Goal: Task Accomplishment & Management: Use online tool/utility

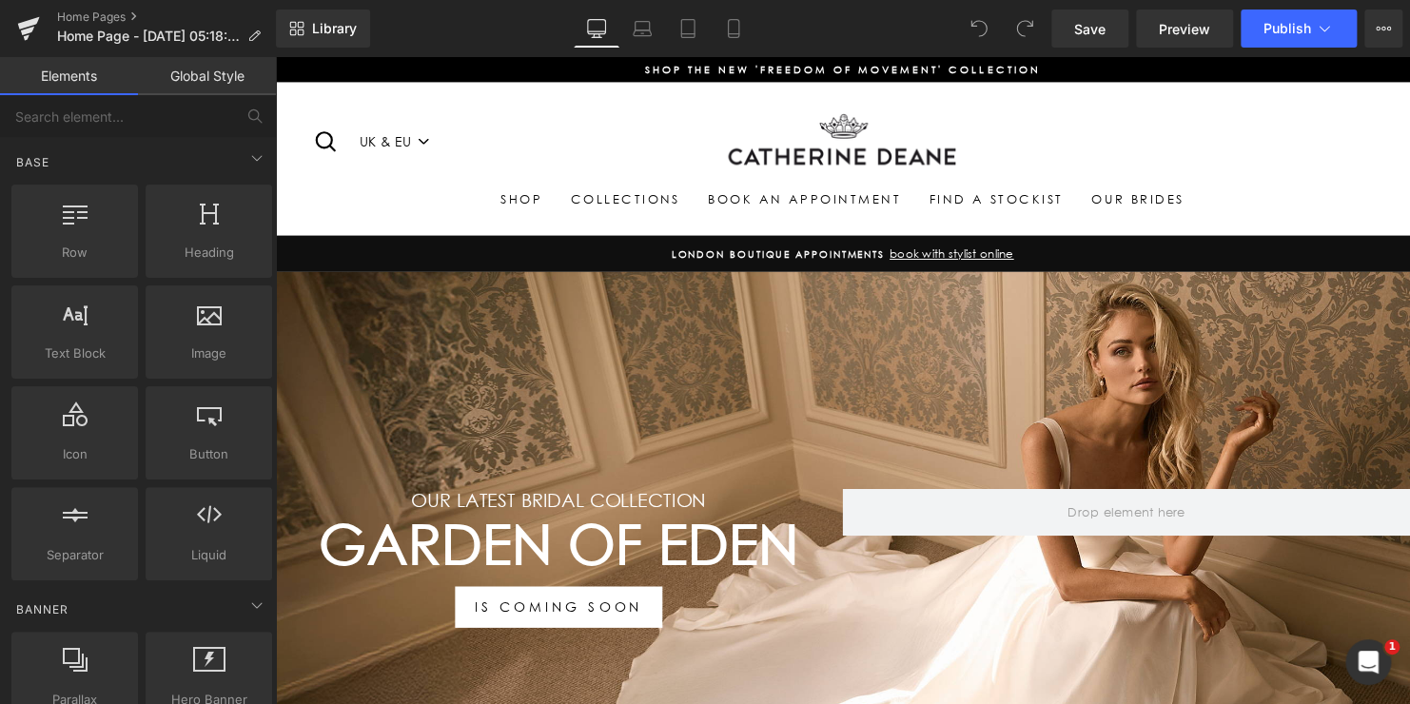
click at [563, 136] on div "Search UK & EU US Site navigation" at bounding box center [503, 143] width 381 height 41
click at [1377, 27] on icon at bounding box center [1378, 29] width 5 height 4
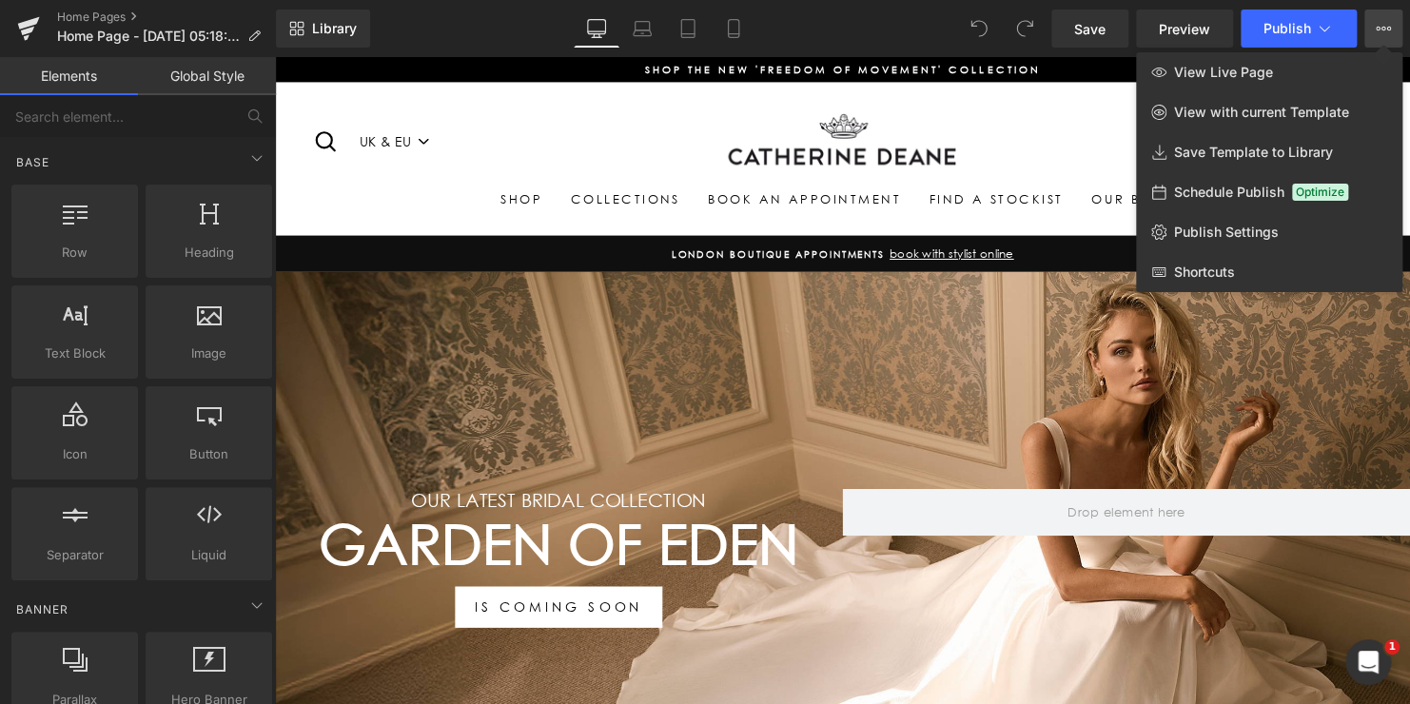
click at [966, 98] on div at bounding box center [842, 380] width 1135 height 647
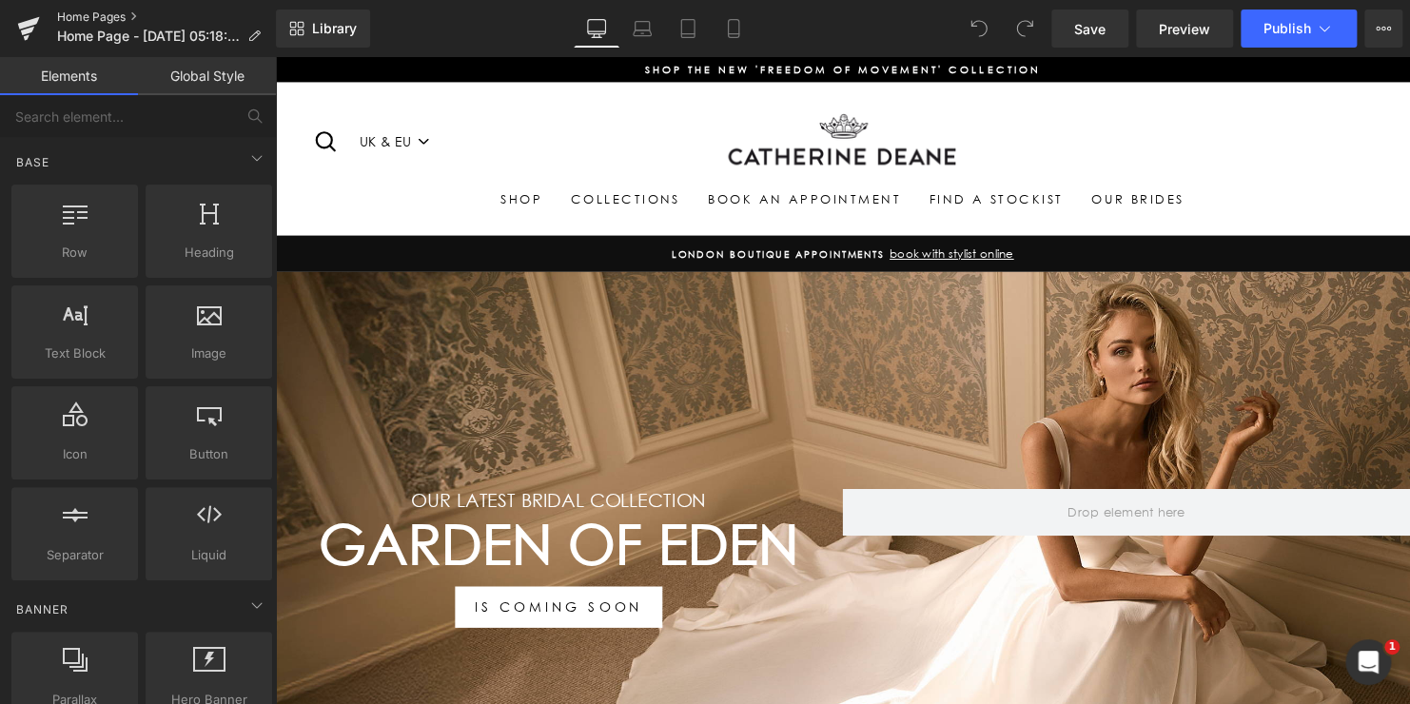
click at [96, 15] on link "Home Pages" at bounding box center [166, 17] width 219 height 15
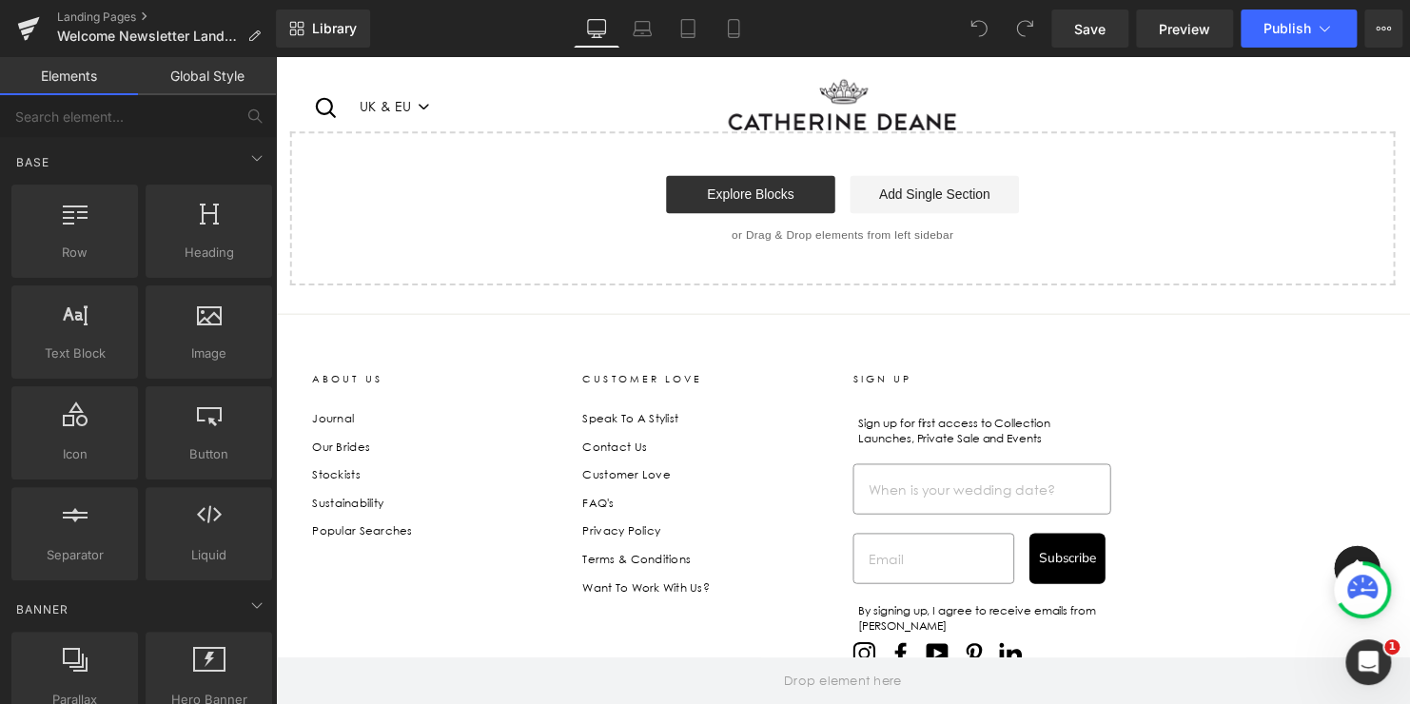
scroll to position [1187, 0]
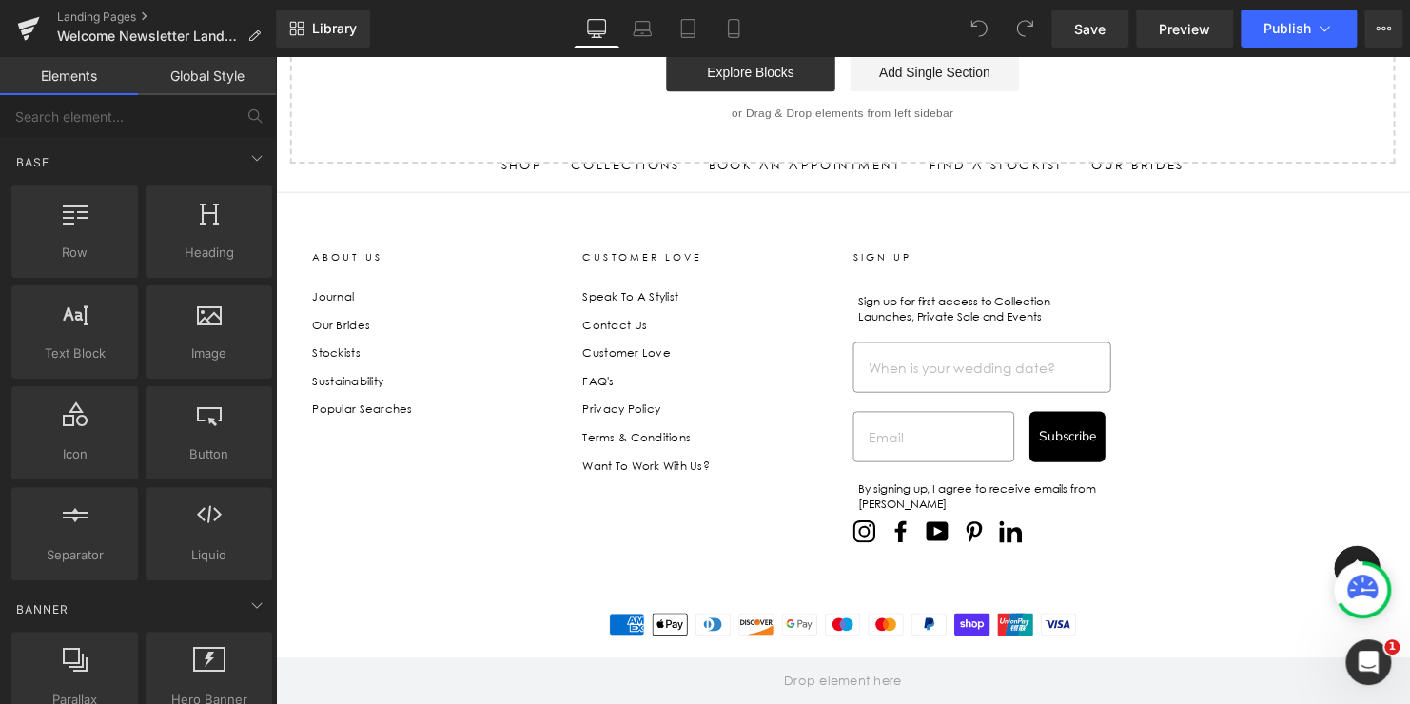
scroll to position [1378, 0]
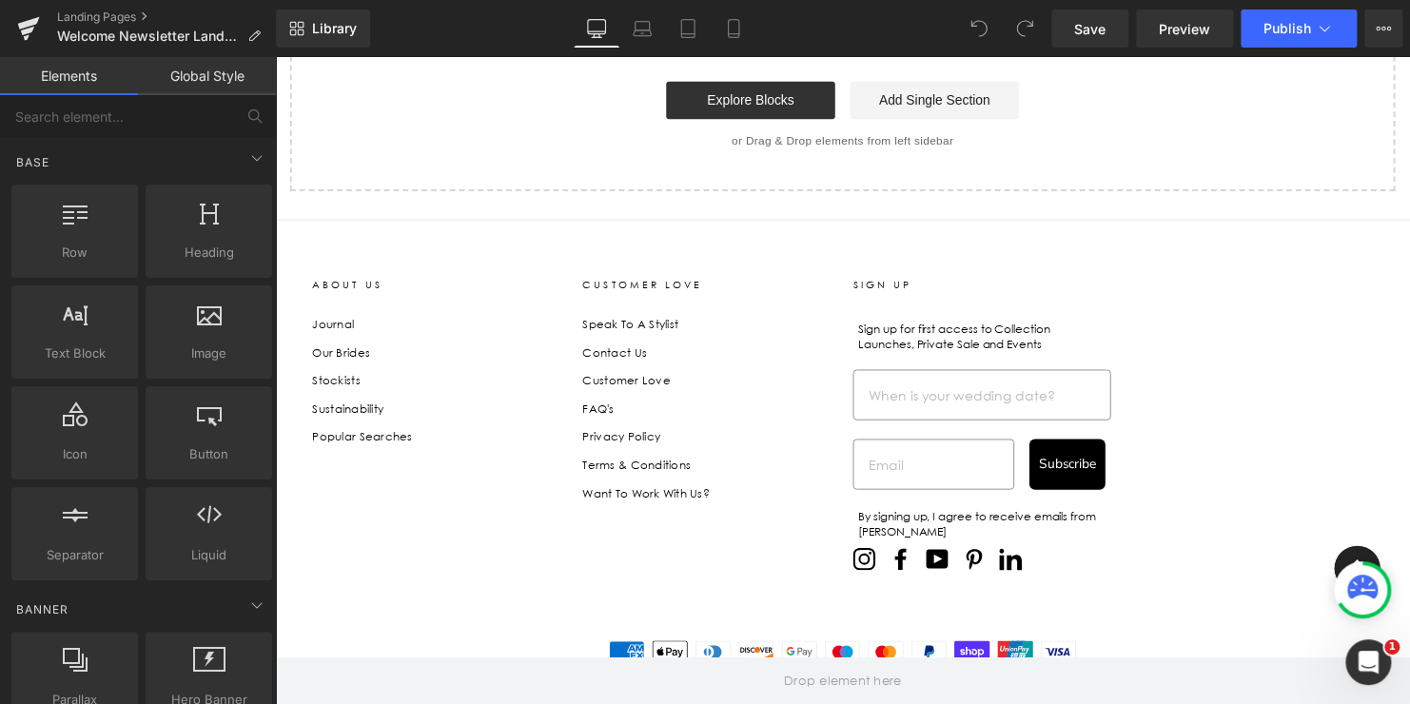
click at [551, 188] on div "Start building your page Explore Blocks Add Single Section or Drag & Drop eleme…" at bounding box center [850, 115] width 1117 height 152
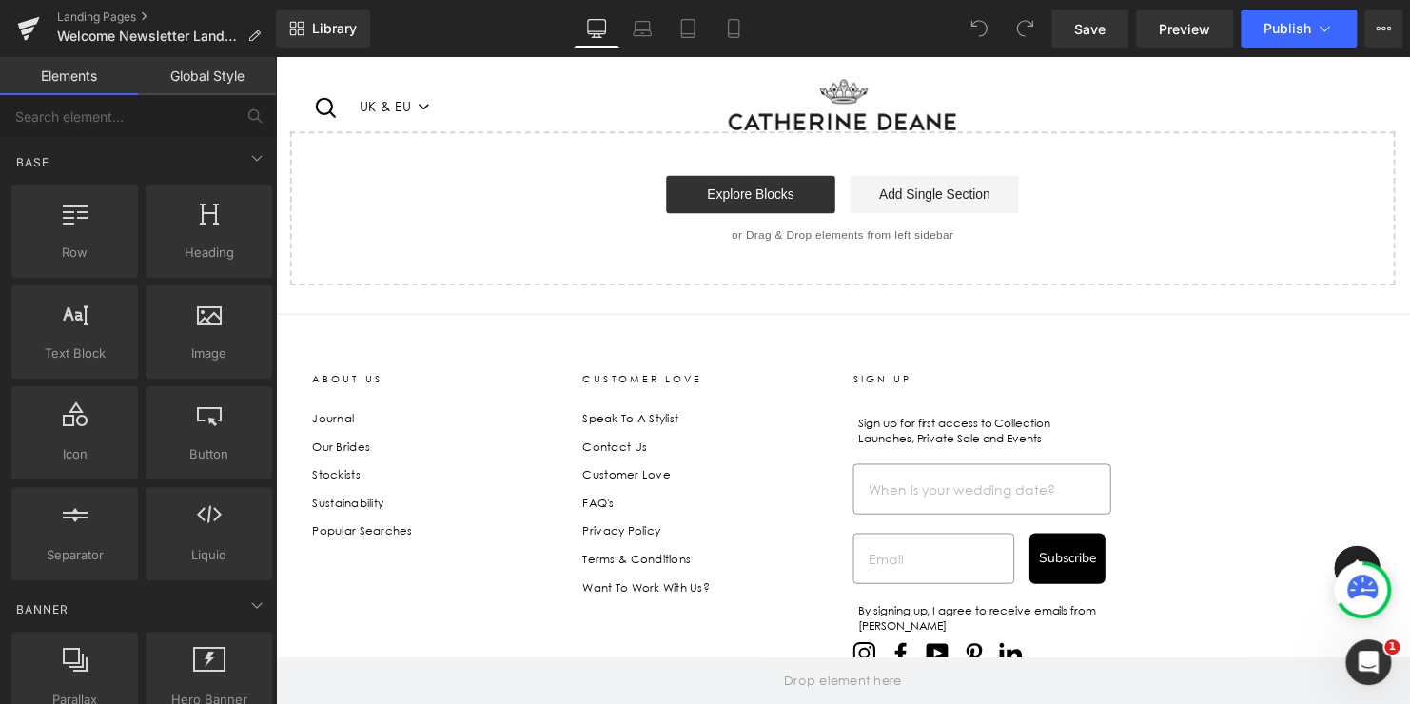
click at [549, 185] on div "Explore Blocks Add Single Section" at bounding box center [851, 196] width 1060 height 38
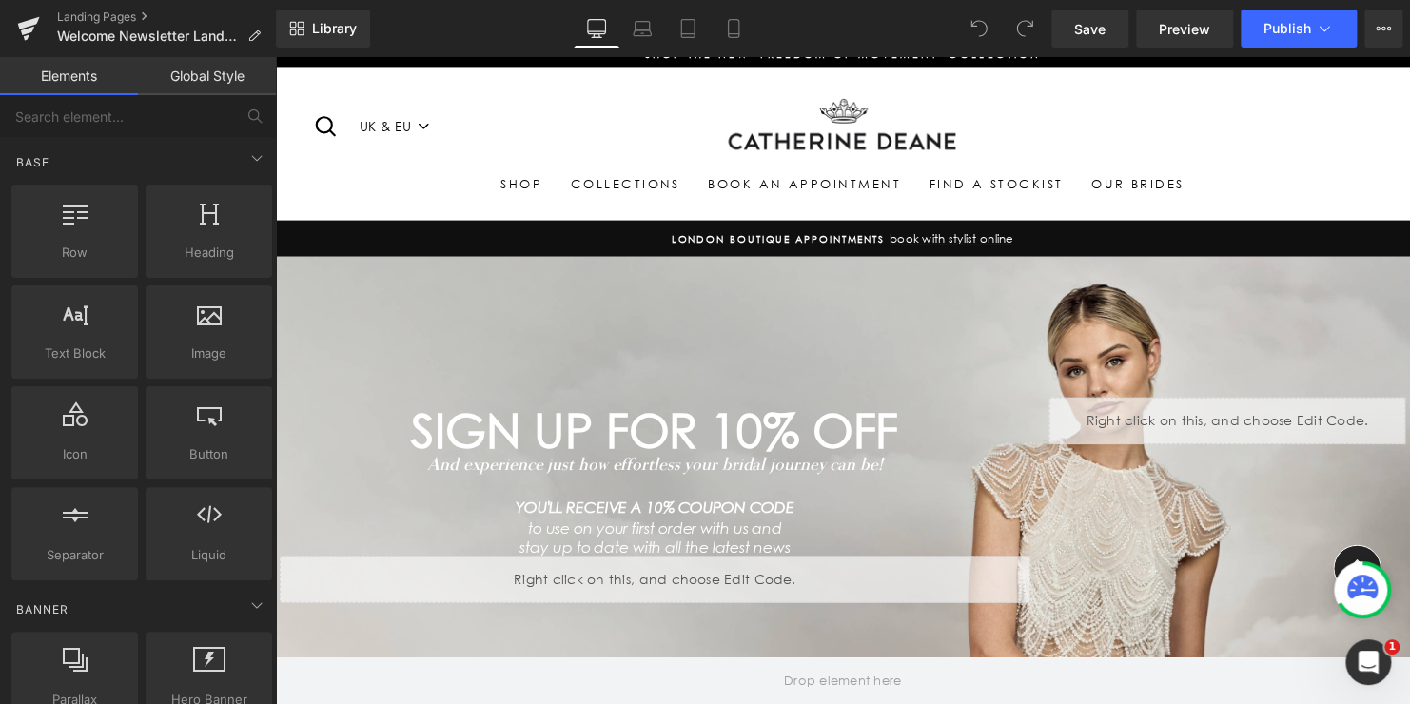
scroll to position [0, 0]
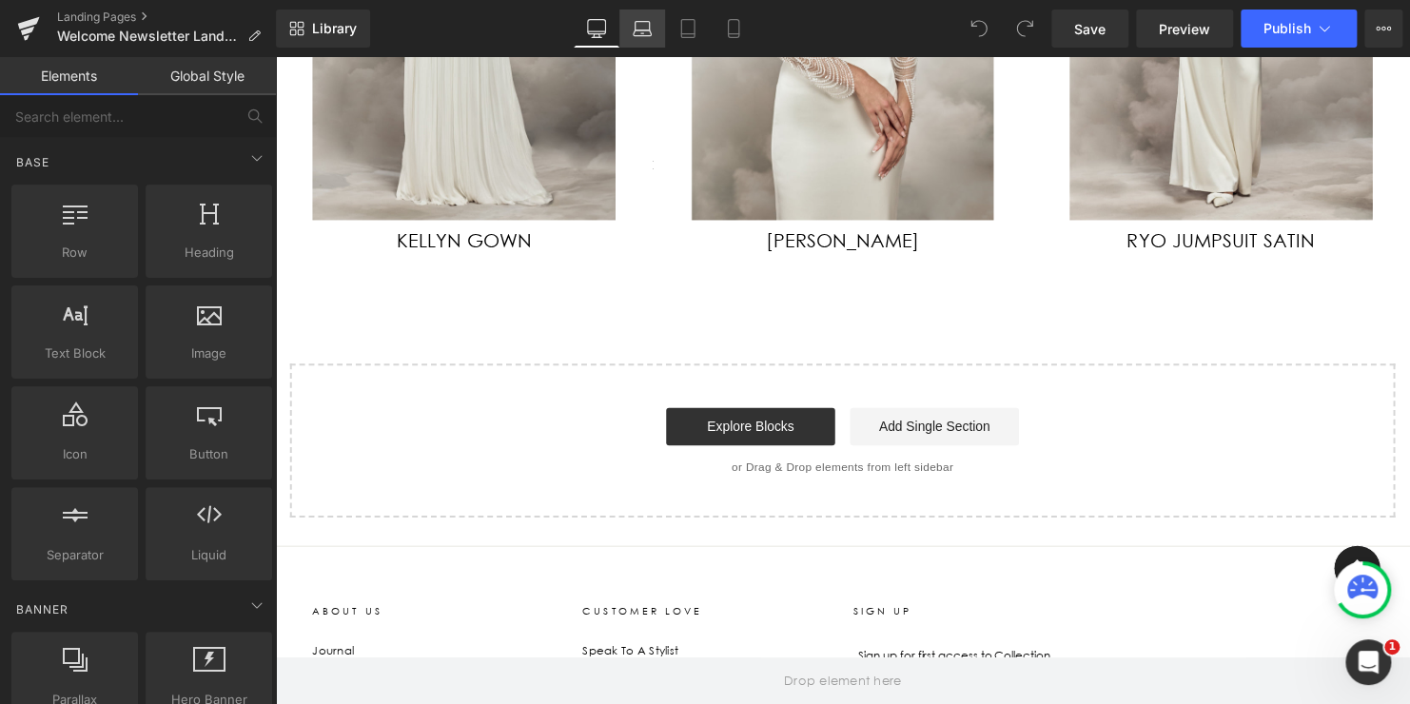
click at [646, 38] on link "Laptop" at bounding box center [642, 29] width 46 height 38
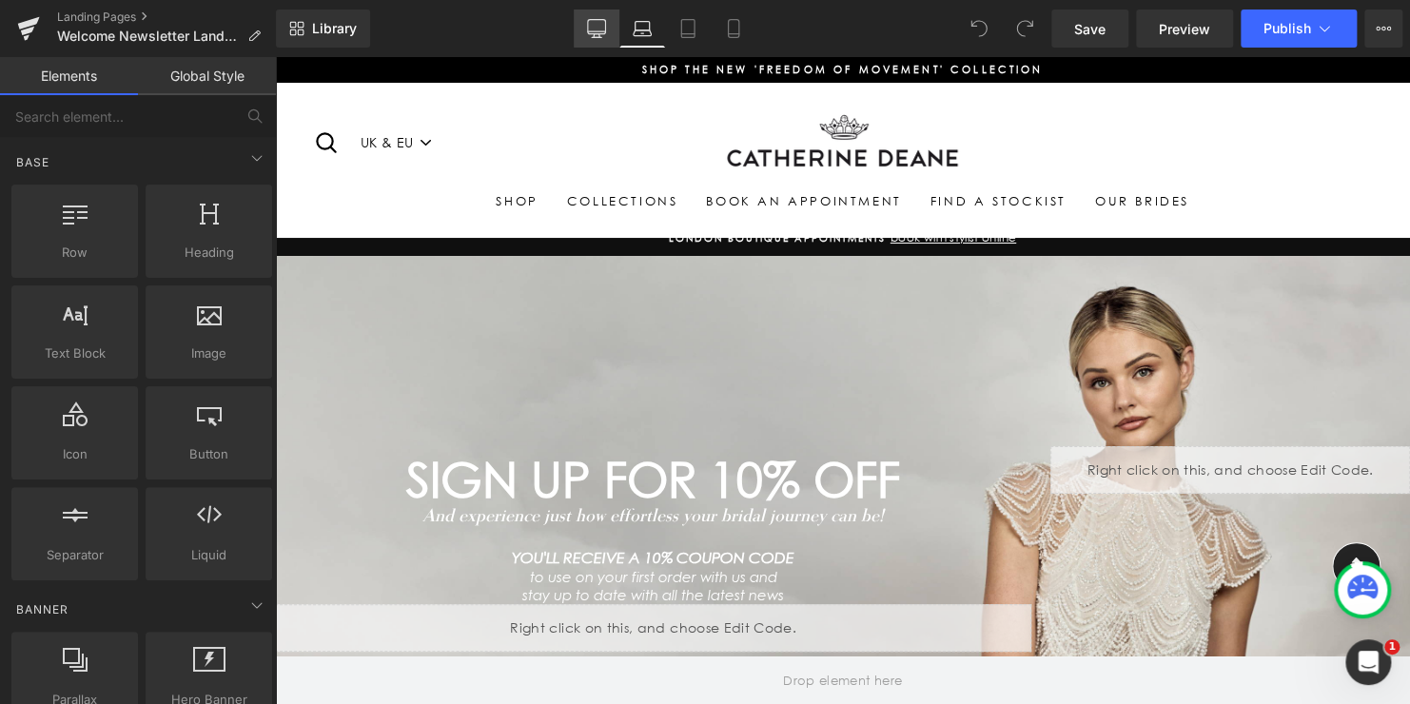
click at [595, 34] on icon at bounding box center [596, 28] width 19 height 19
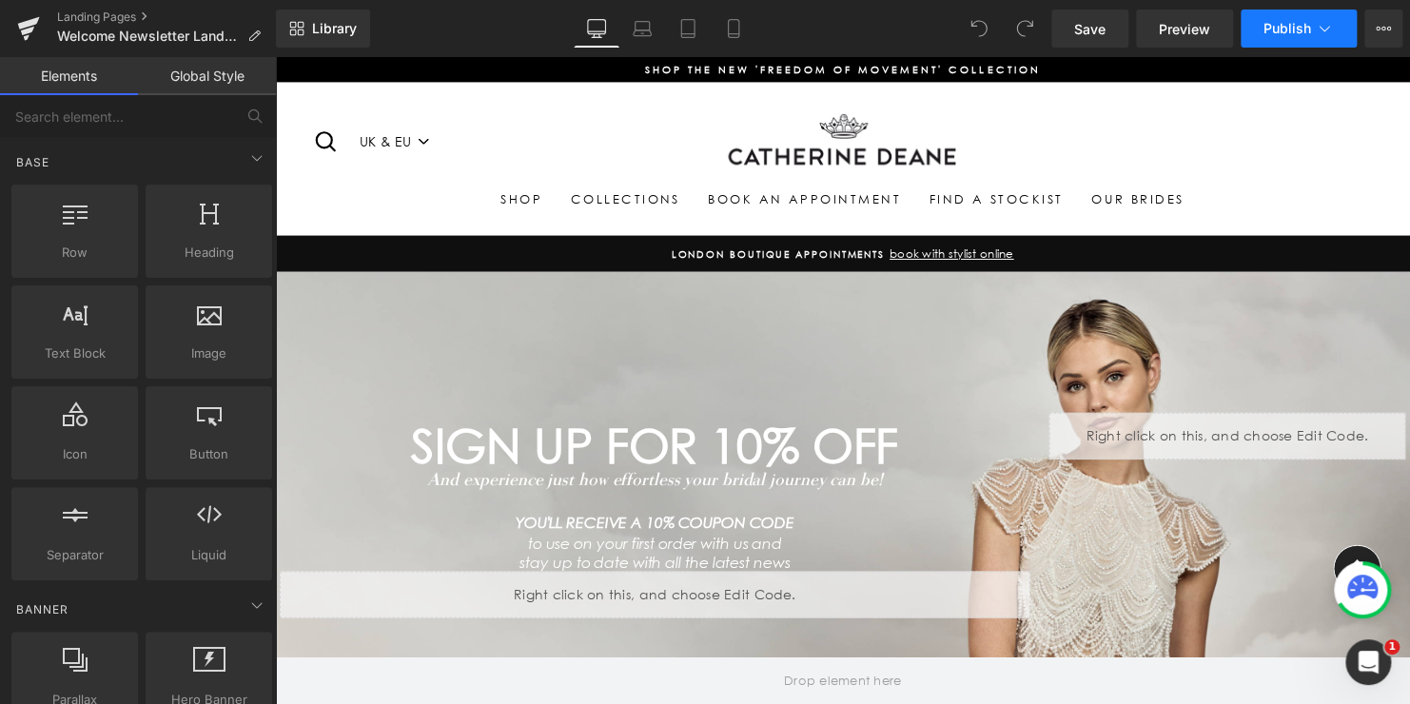
click at [1284, 29] on span "Publish" at bounding box center [1287, 28] width 48 height 15
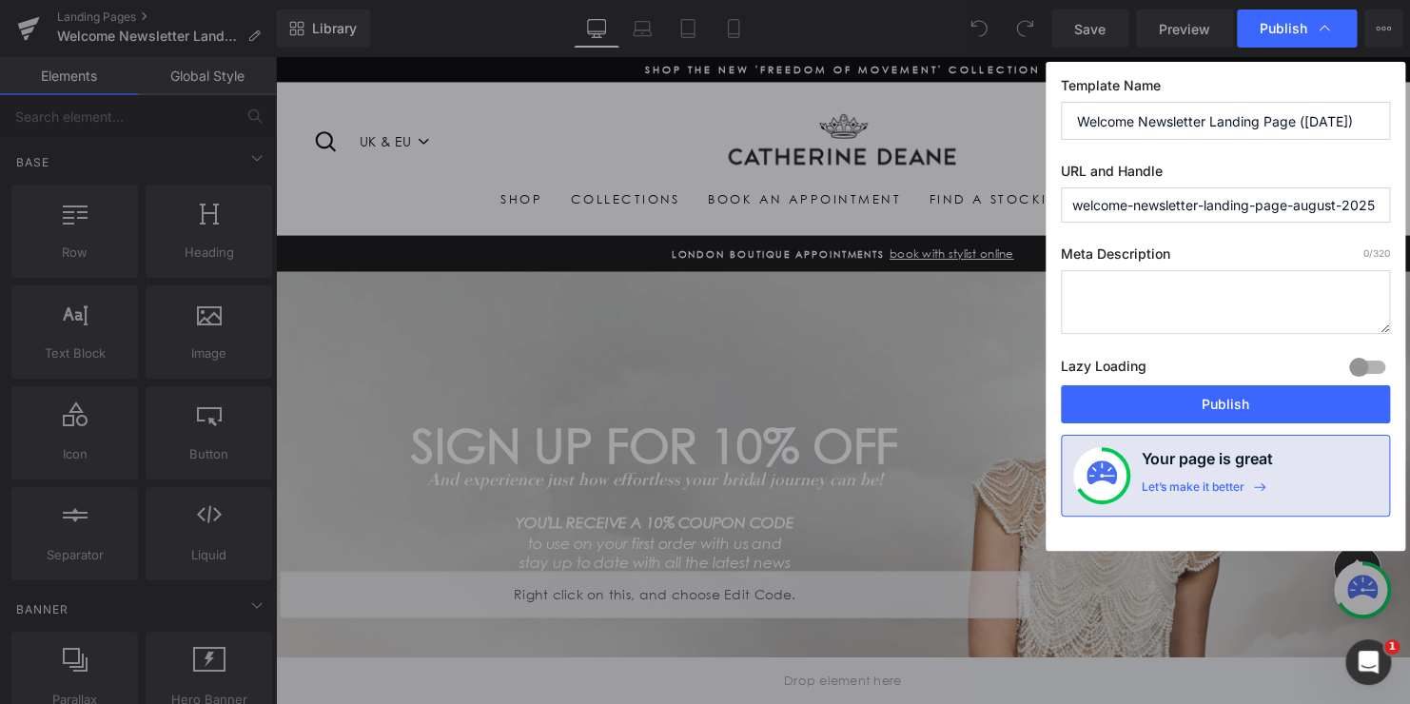
click at [1150, 202] on input "welcome-newsletter-landing-page-august-2025" at bounding box center [1225, 204] width 329 height 35
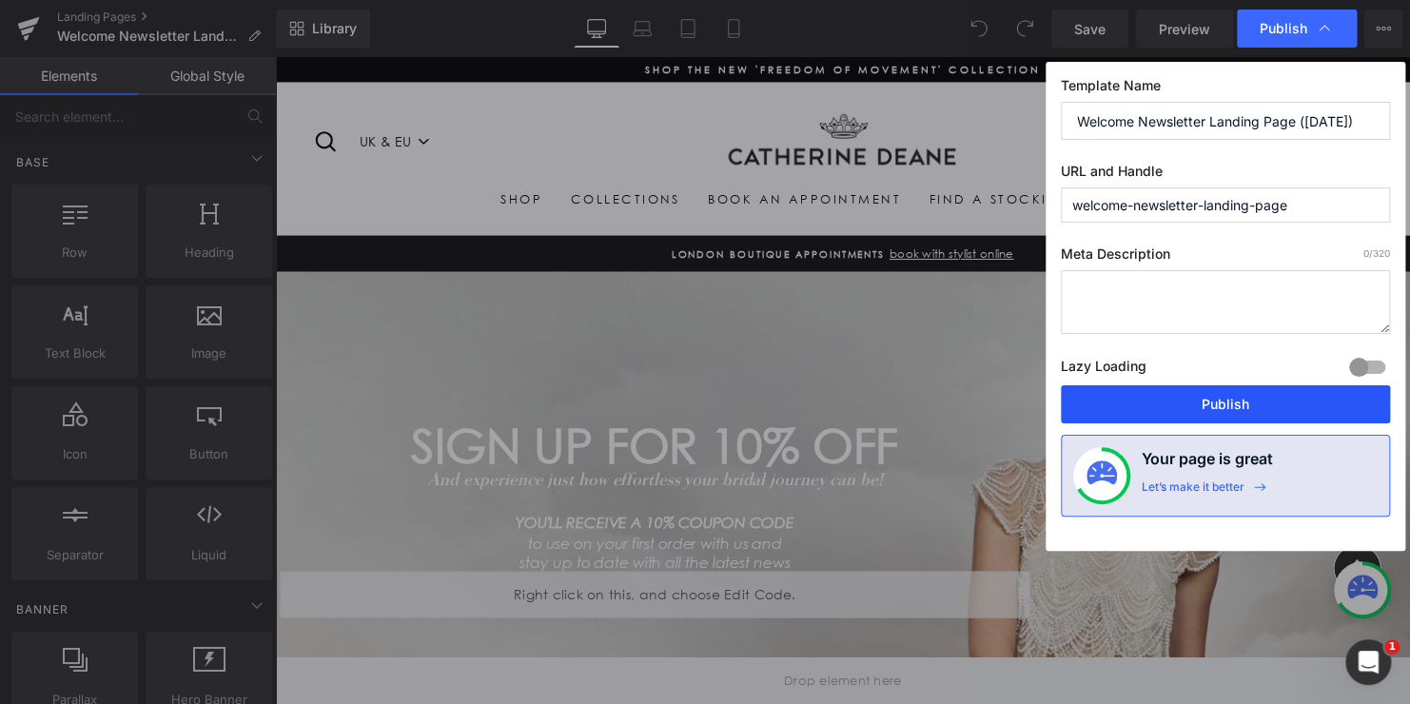
type input "welcome-newsletter-landing-page"
click at [1217, 410] on button "Publish" at bounding box center [1225, 404] width 329 height 38
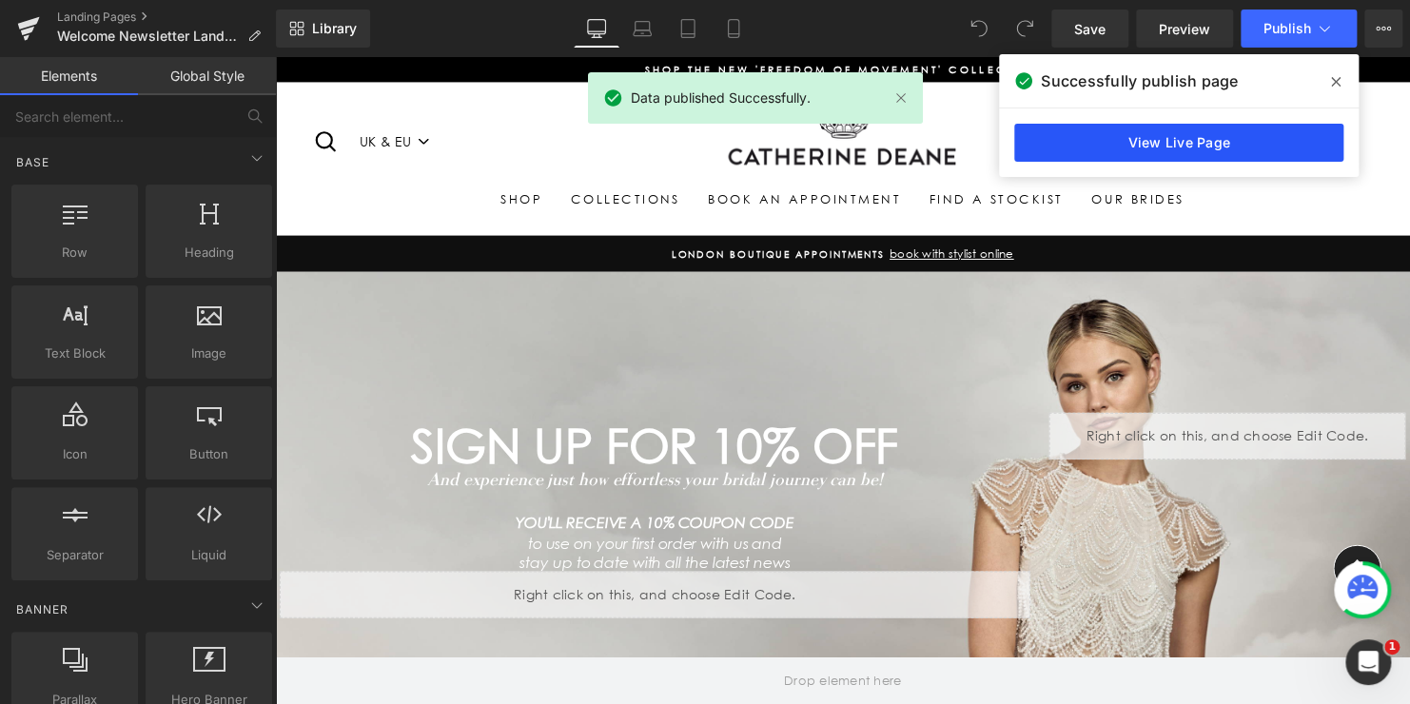
click at [1181, 138] on link "View Live Page" at bounding box center [1178, 143] width 329 height 38
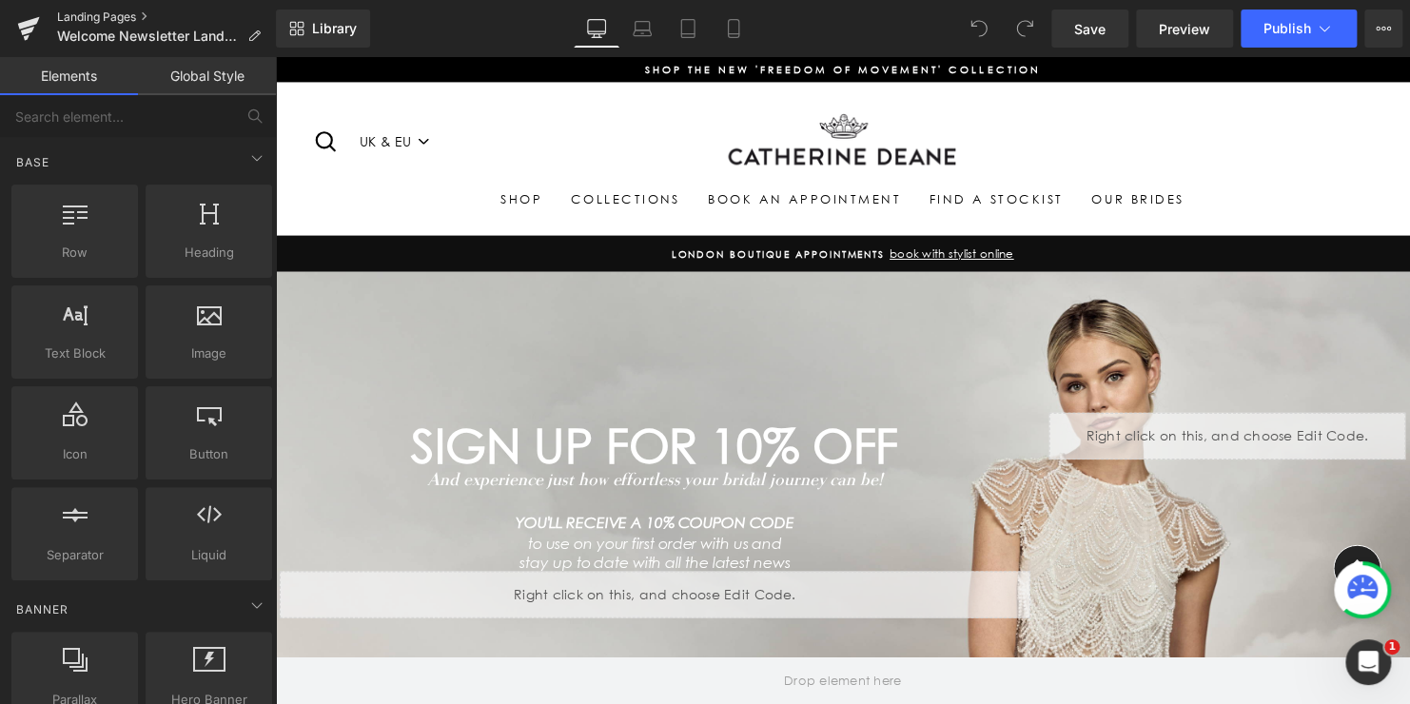
click at [80, 13] on link "Landing Pages" at bounding box center [166, 17] width 219 height 15
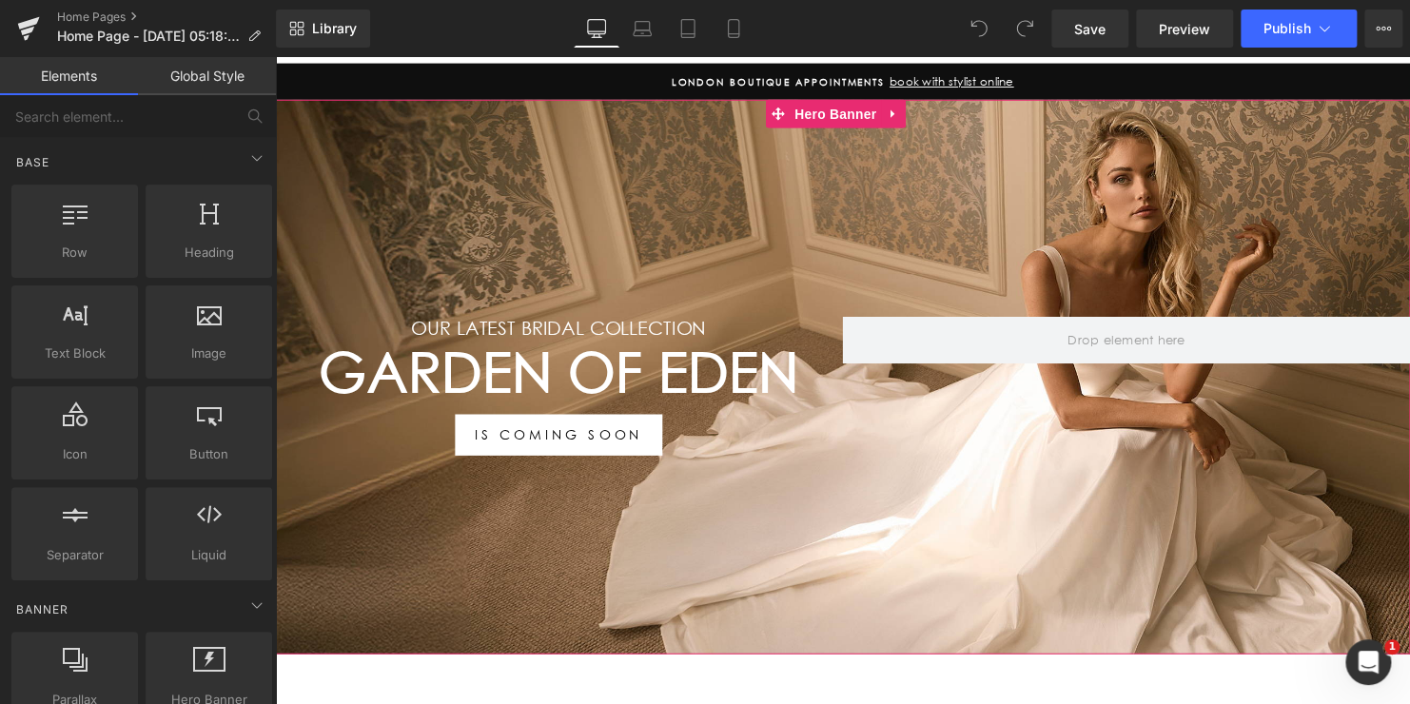
scroll to position [190, 0]
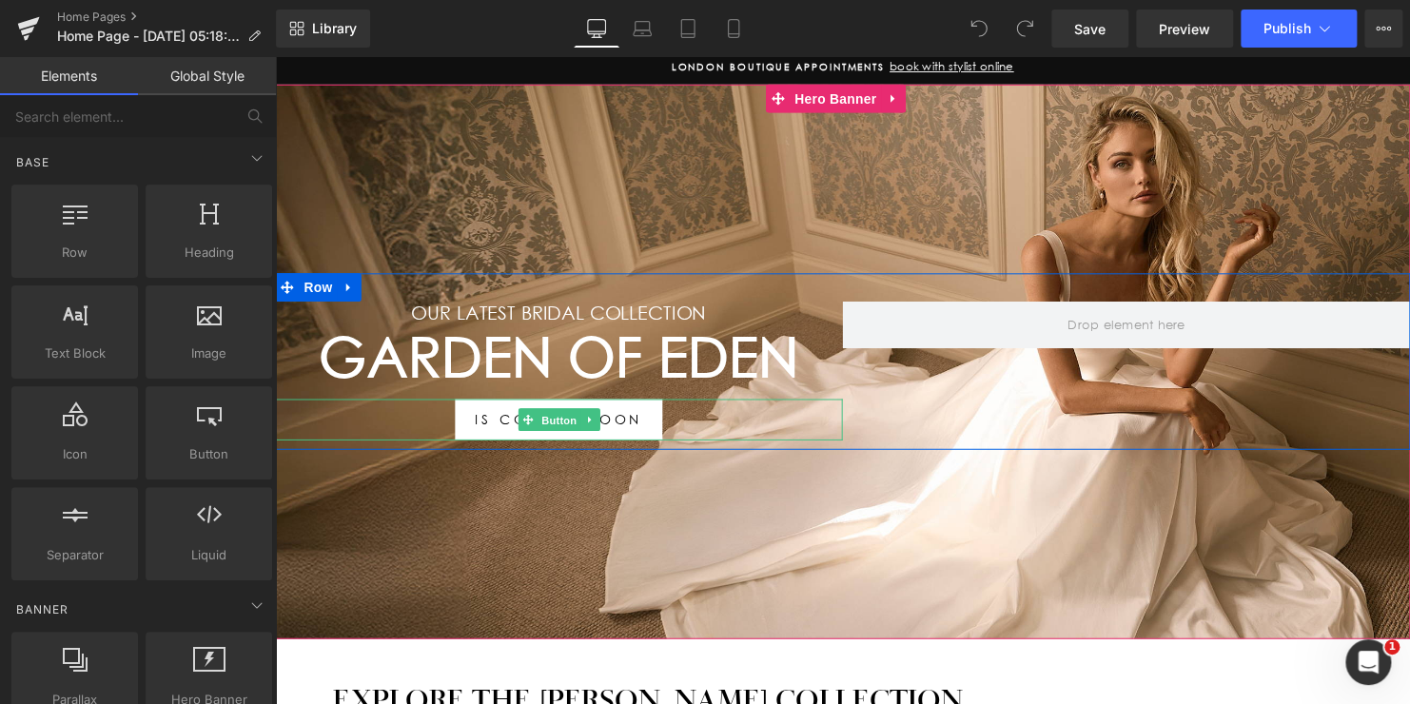
click at [560, 414] on span "Button" at bounding box center [563, 425] width 44 height 23
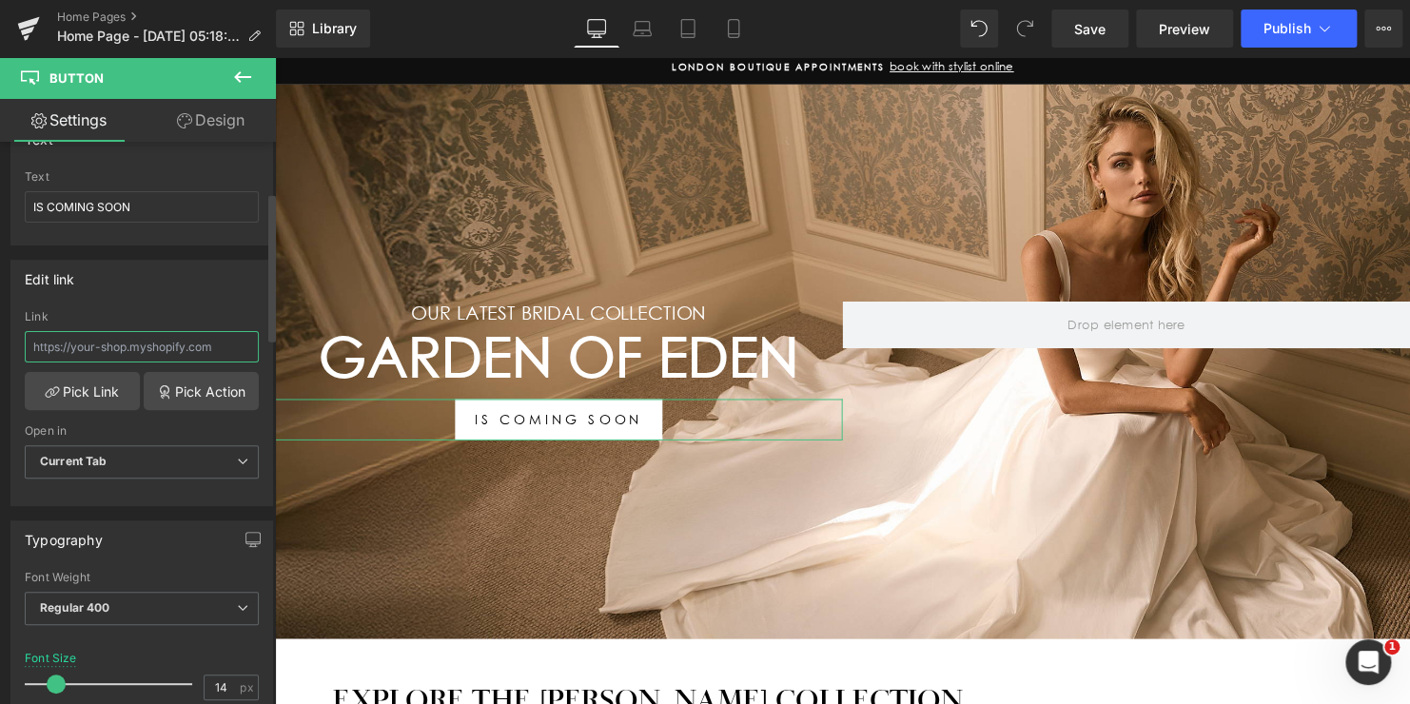
click at [130, 347] on input "text" at bounding box center [142, 346] width 234 height 31
click at [68, 379] on link "Pick Link" at bounding box center [82, 391] width 115 height 38
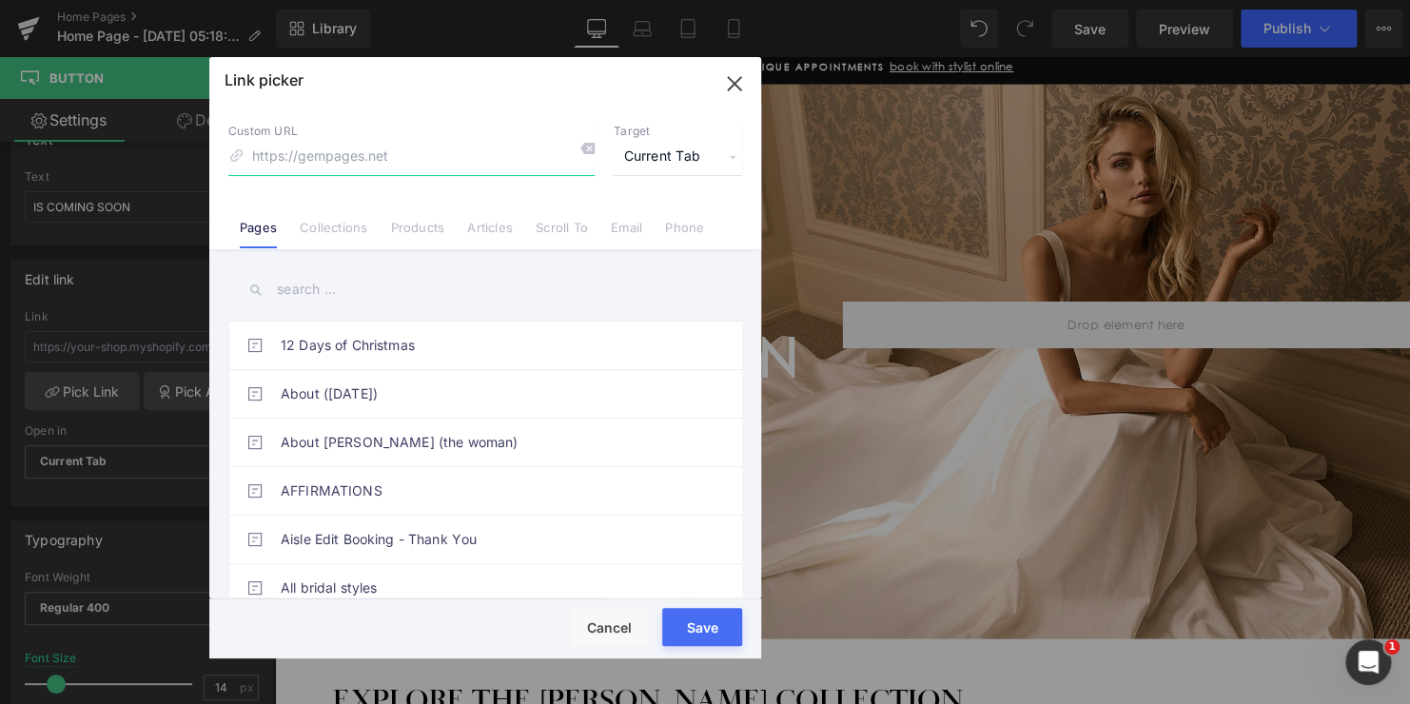
click at [324, 160] on input at bounding box center [411, 157] width 366 height 36
drag, startPoint x: 332, startPoint y: 160, endPoint x: 215, endPoint y: 160, distance: 117.0
click at [215, 160] on div "Custom URL news Target Current Tab Current Tab New Tab Pages Collections Produc…" at bounding box center [485, 177] width 552 height 145
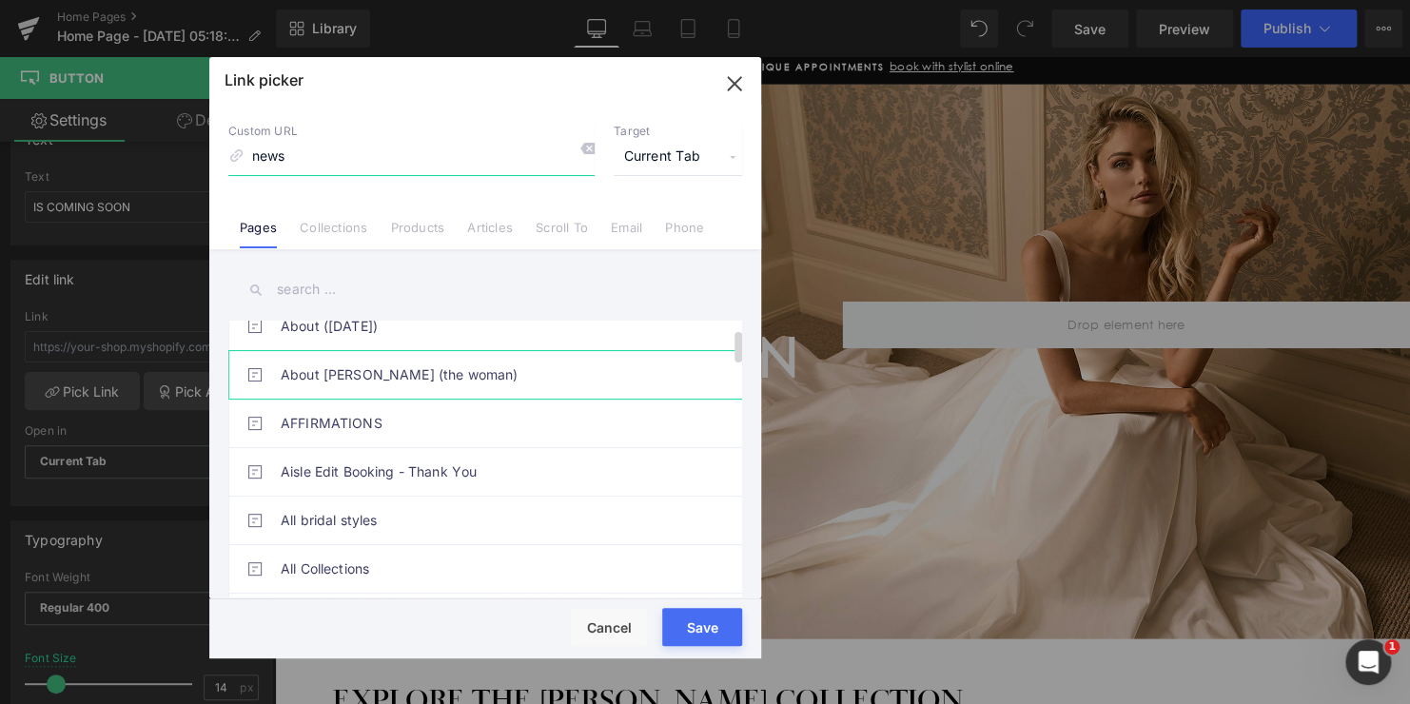
scroll to position [190, 0]
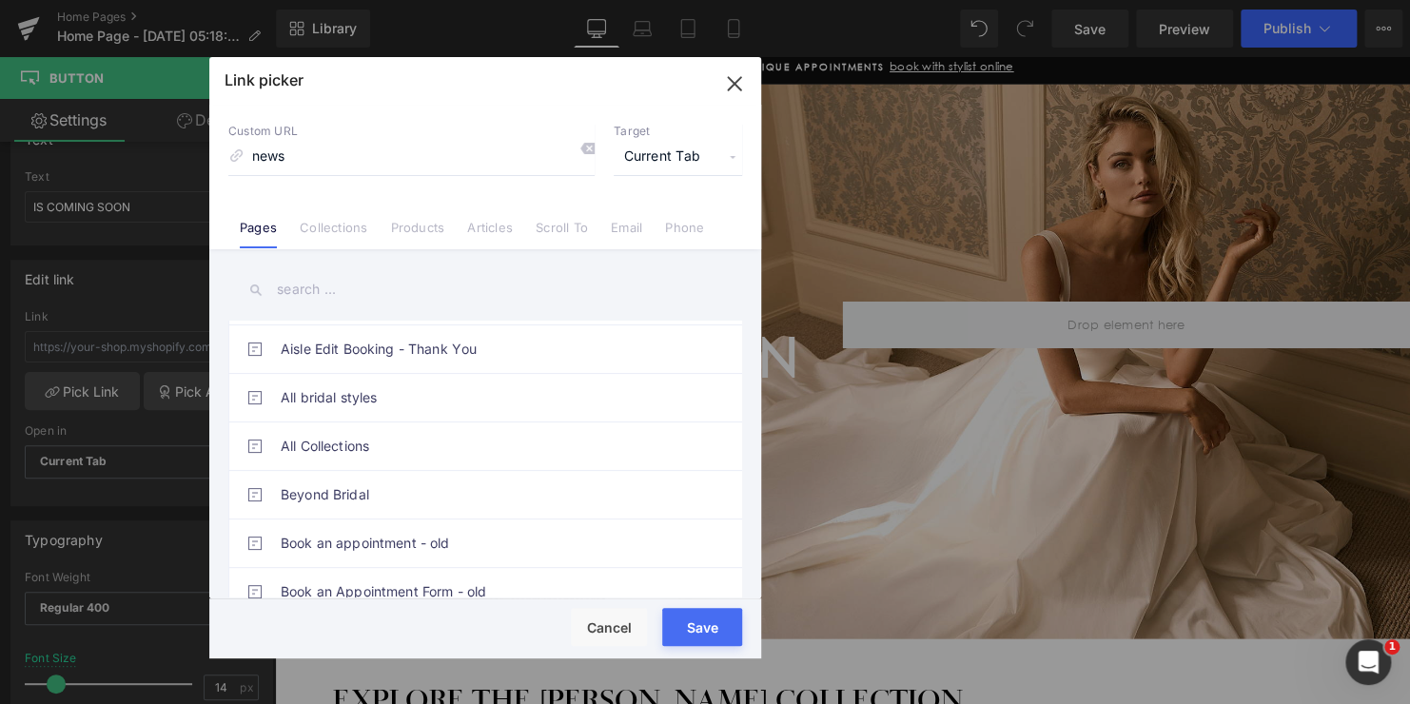
click at [679, 157] on span "Current Tab" at bounding box center [678, 157] width 128 height 36
click at [665, 221] on li "New Tab" at bounding box center [677, 224] width 147 height 33
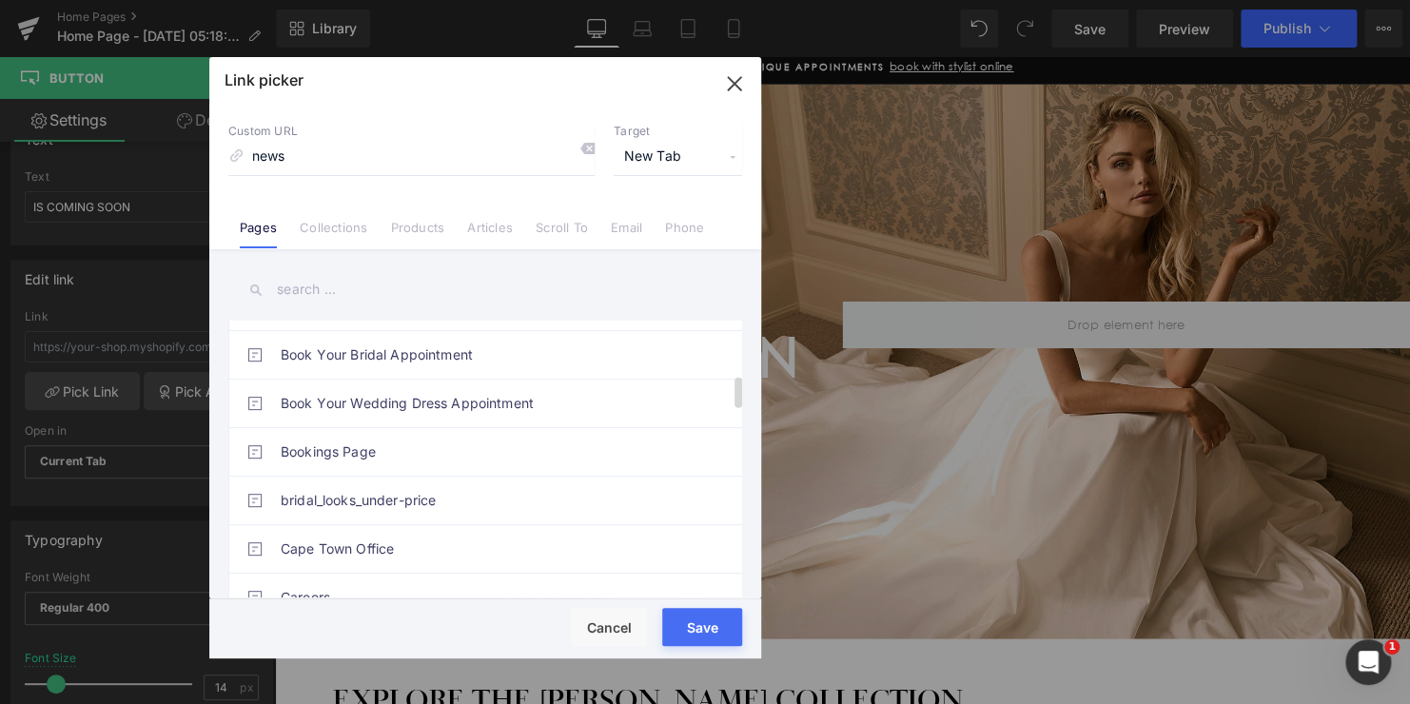
scroll to position [0, 0]
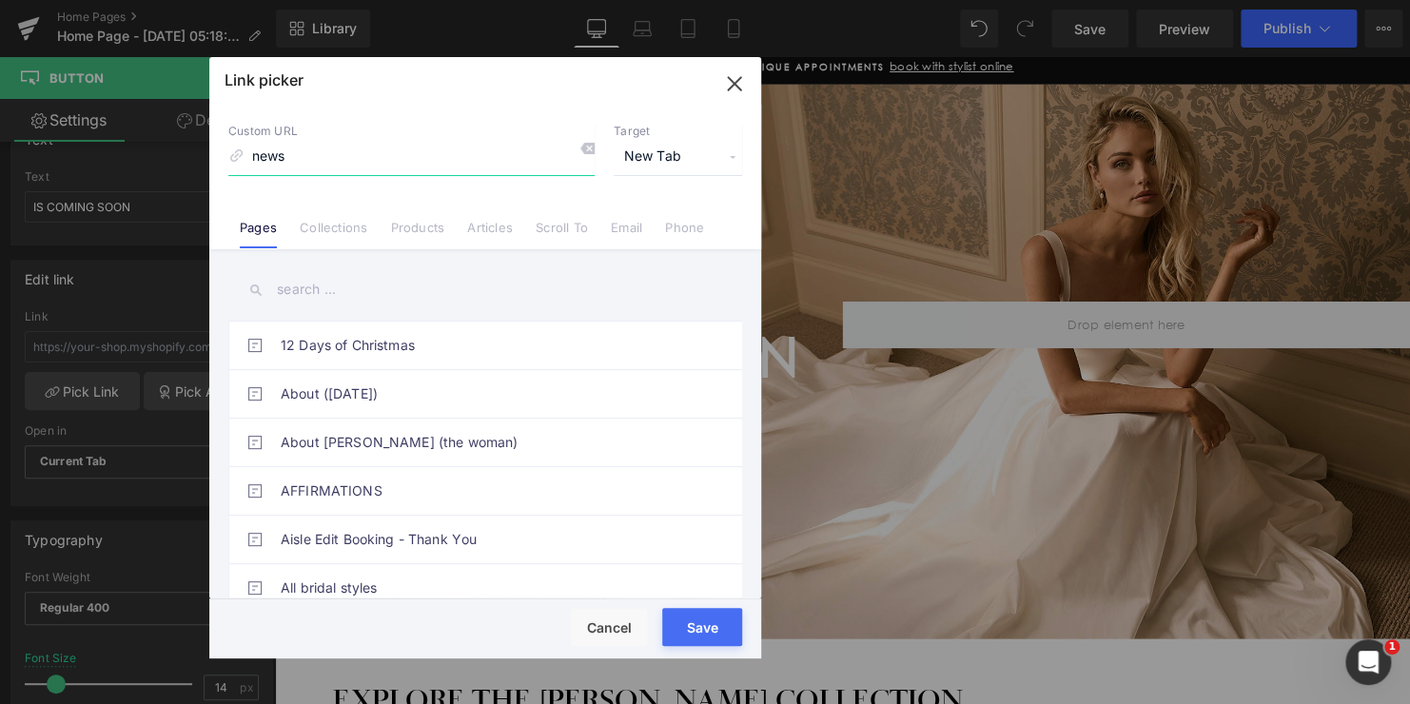
click at [312, 161] on input "news" at bounding box center [411, 157] width 366 height 36
drag, startPoint x: 312, startPoint y: 161, endPoint x: 205, endPoint y: 161, distance: 107.5
click at [205, 161] on div "Link picker Back to Library Insert Custom URL news Target New Tab Current Tab N…" at bounding box center [705, 352] width 1410 height 704
type input "welcome"
click at [735, 89] on icon "button" at bounding box center [734, 83] width 30 height 30
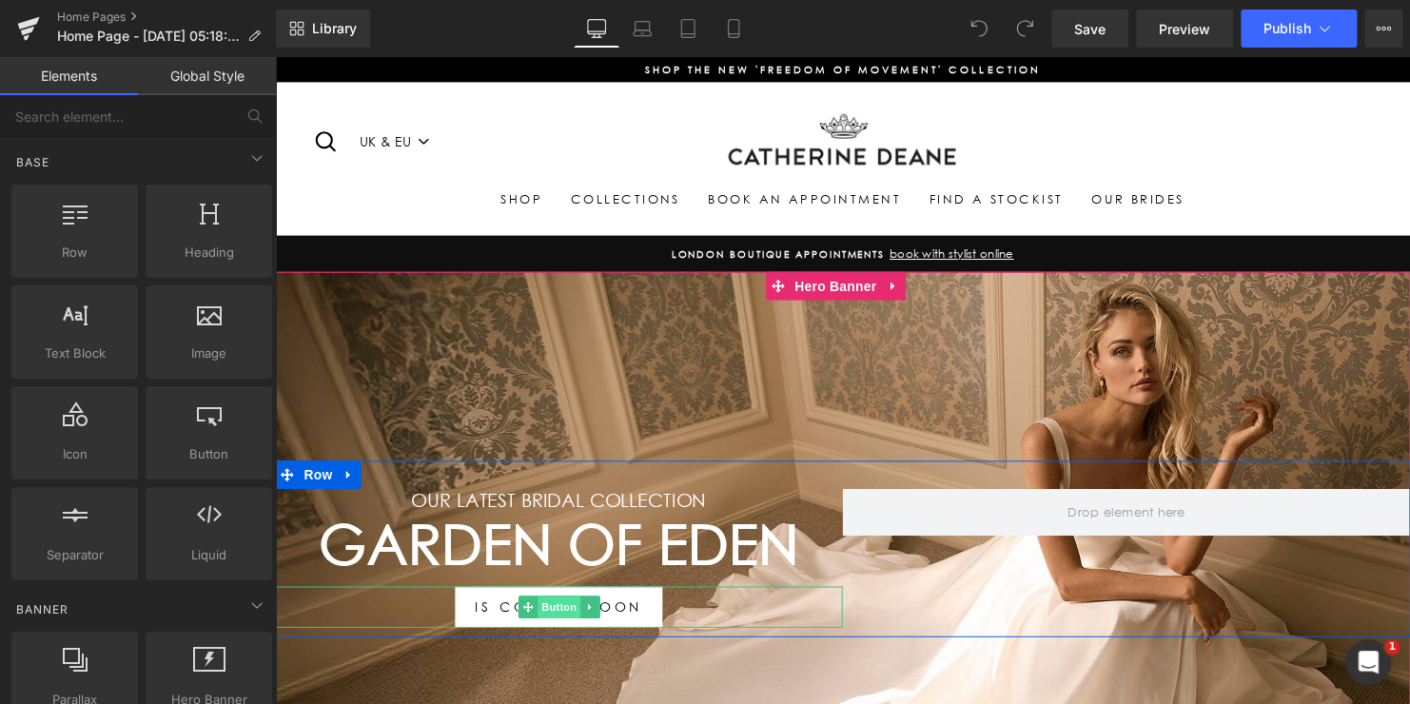
click at [570, 603] on span "Button" at bounding box center [563, 614] width 44 height 23
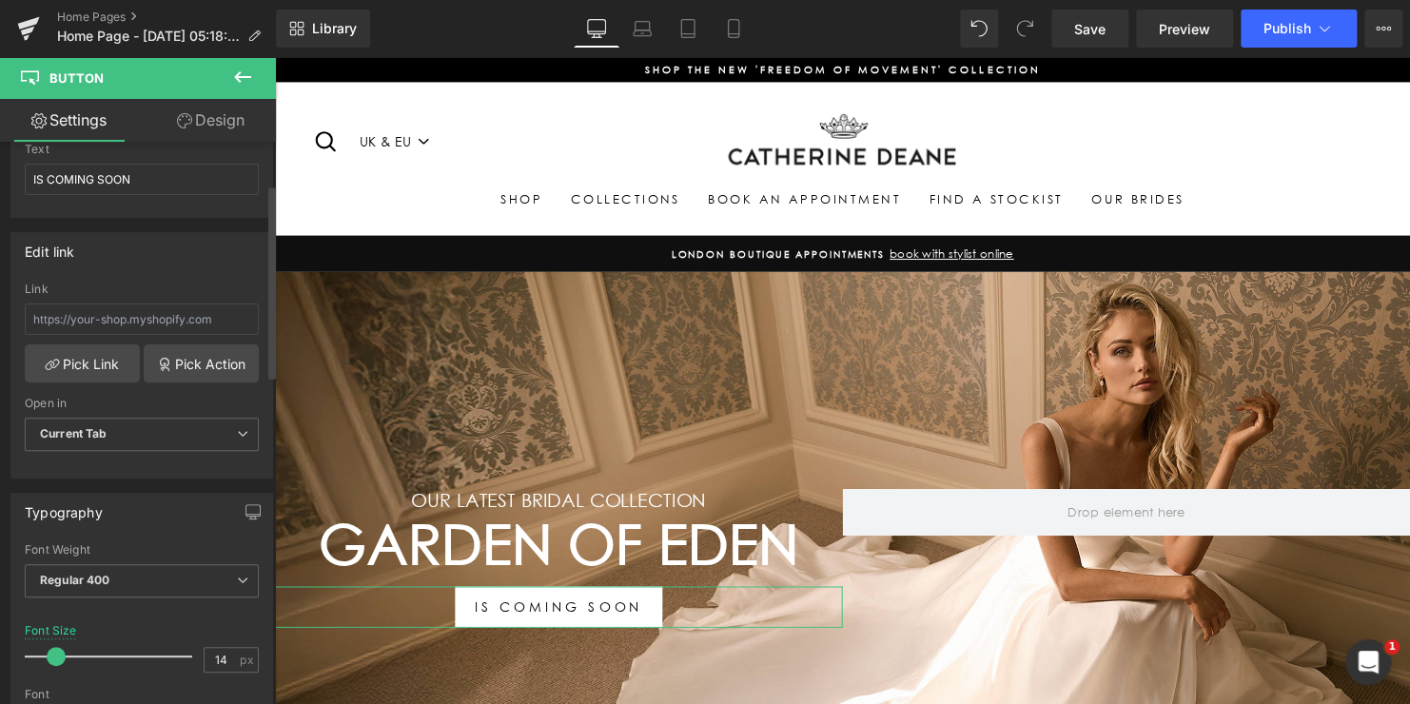
scroll to position [285, 0]
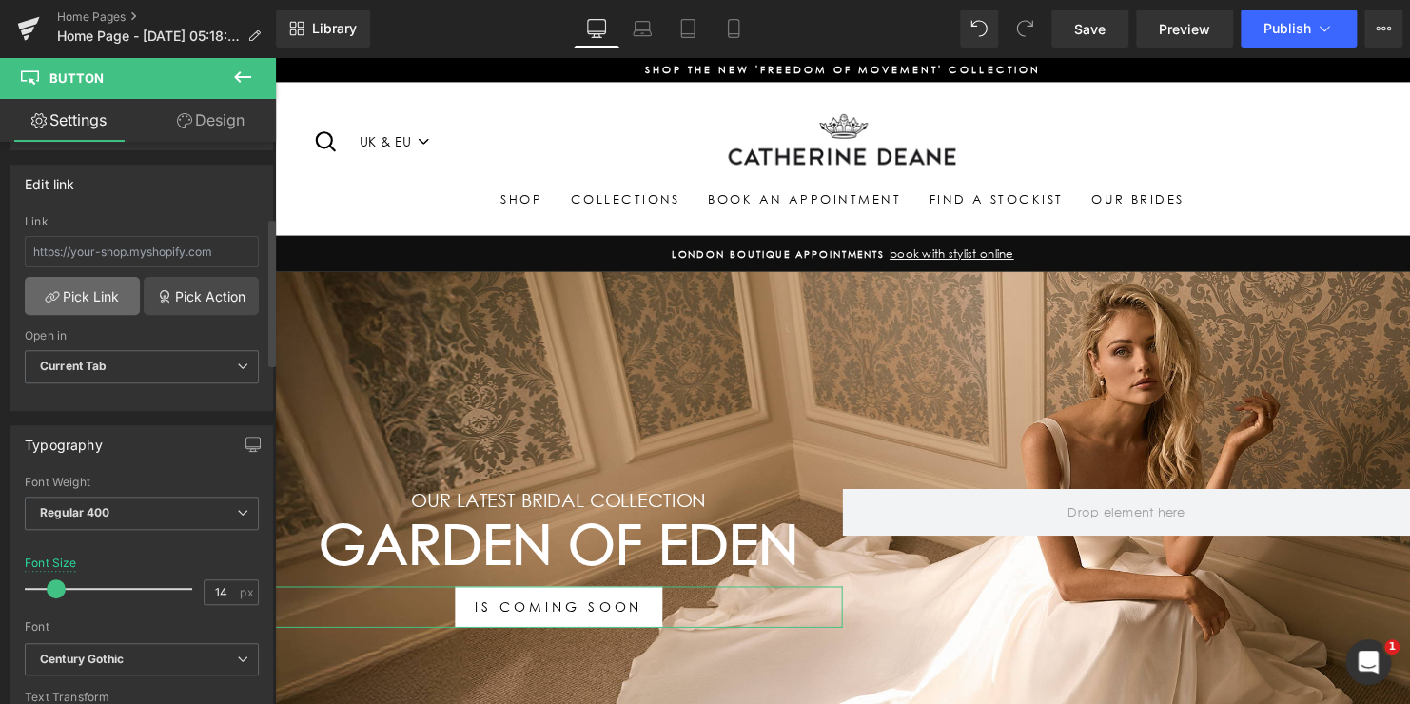
click at [88, 297] on link "Pick Link" at bounding box center [82, 296] width 115 height 38
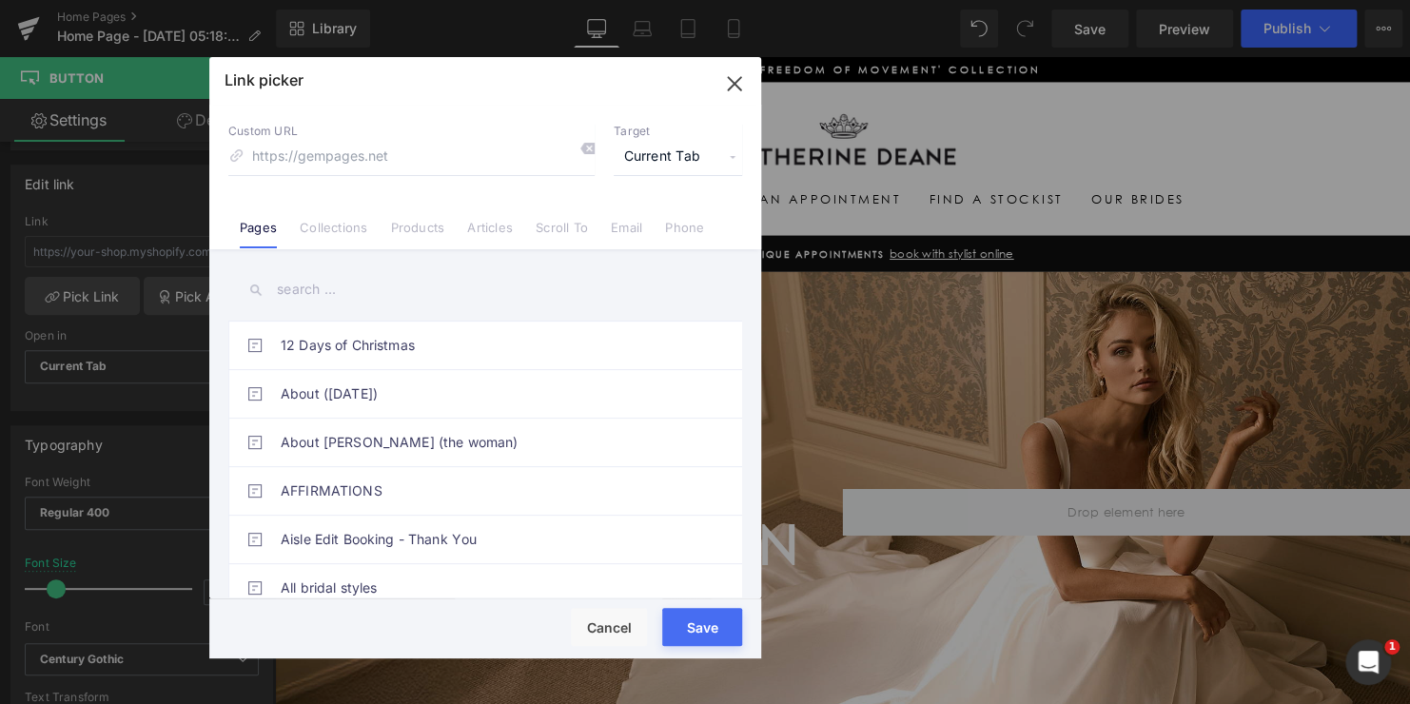
click at [336, 287] on input "text" at bounding box center [485, 289] width 514 height 43
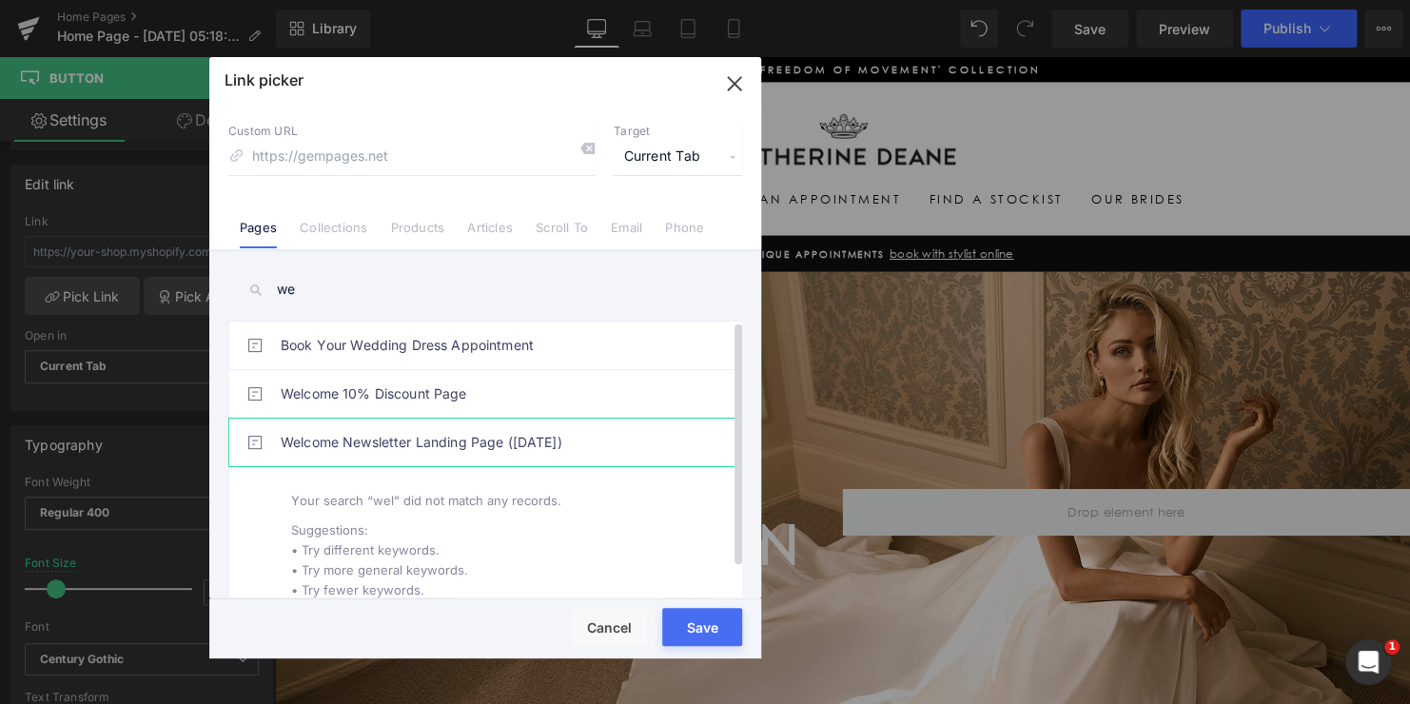
type input "we"
click at [380, 440] on link "Welcome Newsletter Landing Page ([DATE])" at bounding box center [490, 443] width 419 height 48
click at [665, 149] on span "Current Tab" at bounding box center [678, 157] width 128 height 36
click at [663, 221] on li "New Tab" at bounding box center [677, 224] width 147 height 33
click at [693, 620] on div "Rendering Content" at bounding box center [705, 628] width 117 height 21
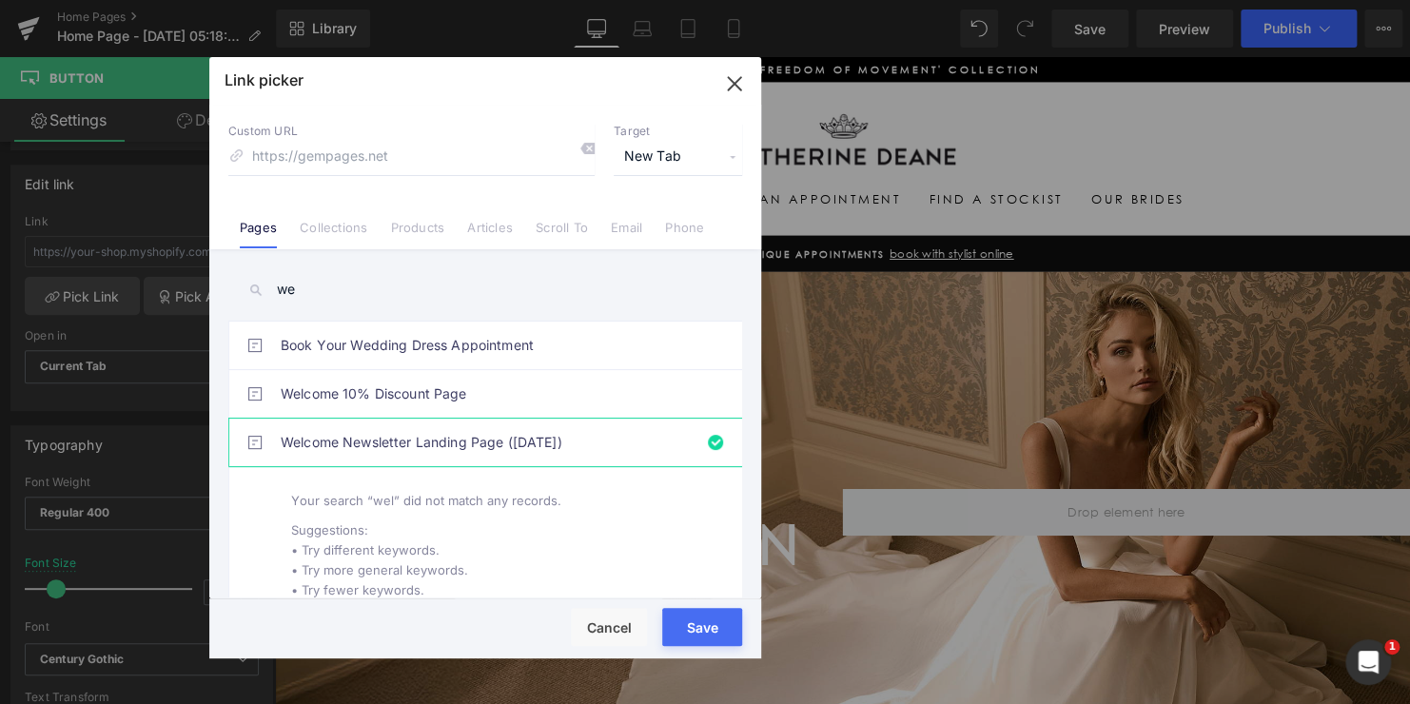
click at [677, 641] on button "Save" at bounding box center [702, 627] width 80 height 38
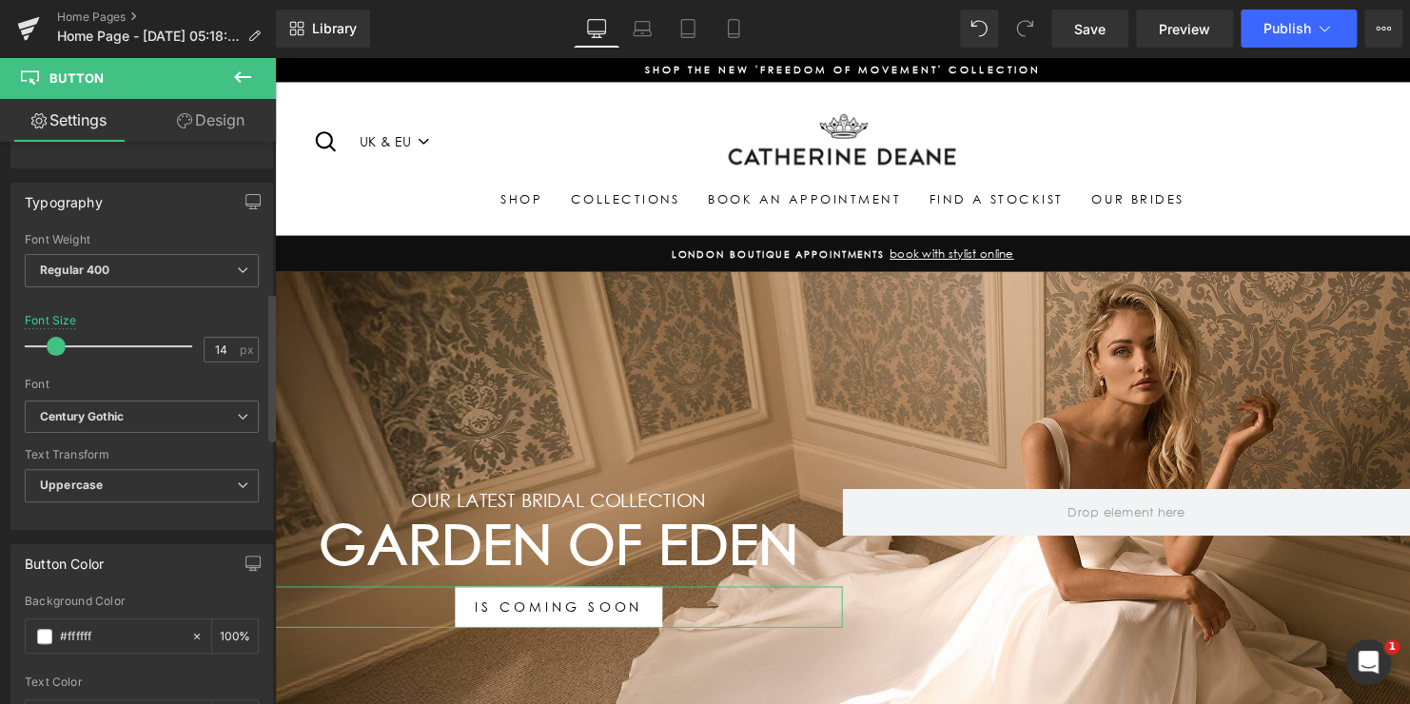
scroll to position [571, 0]
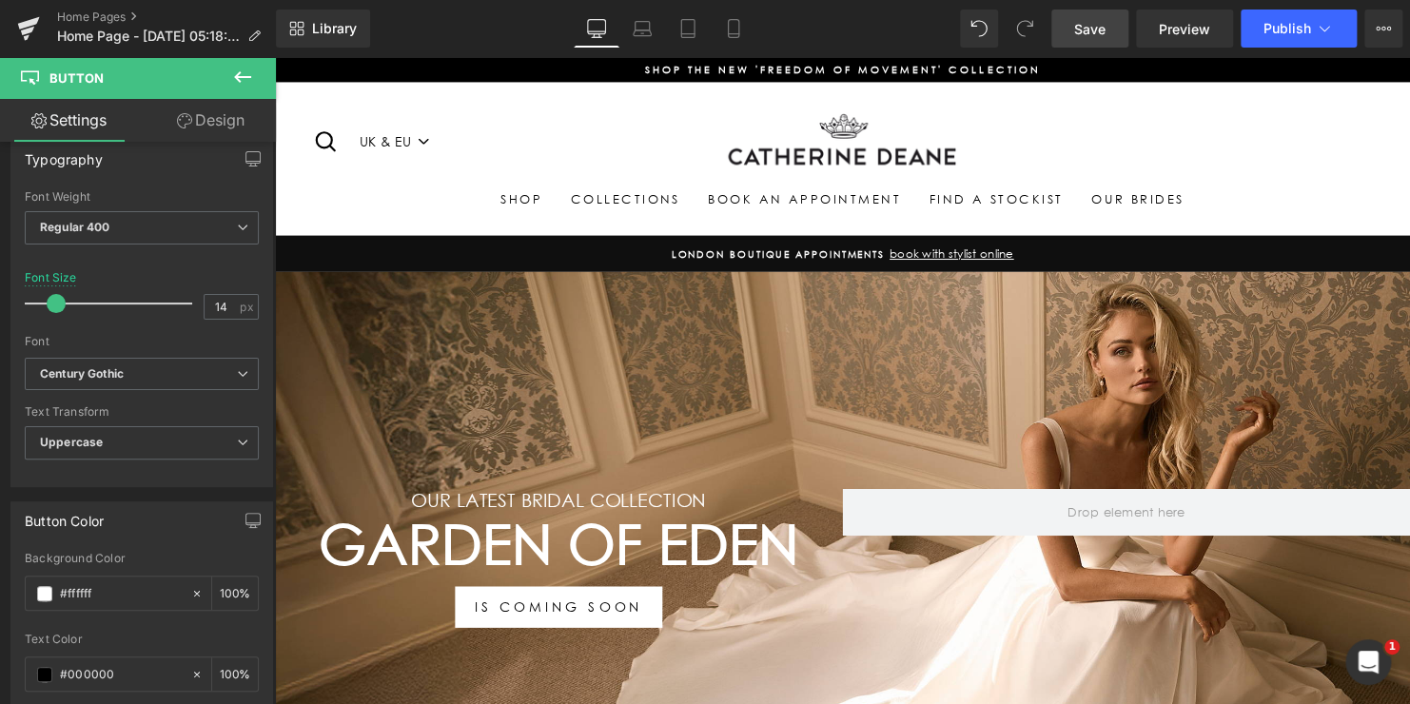
click at [1099, 26] on span "Save" at bounding box center [1089, 29] width 31 height 20
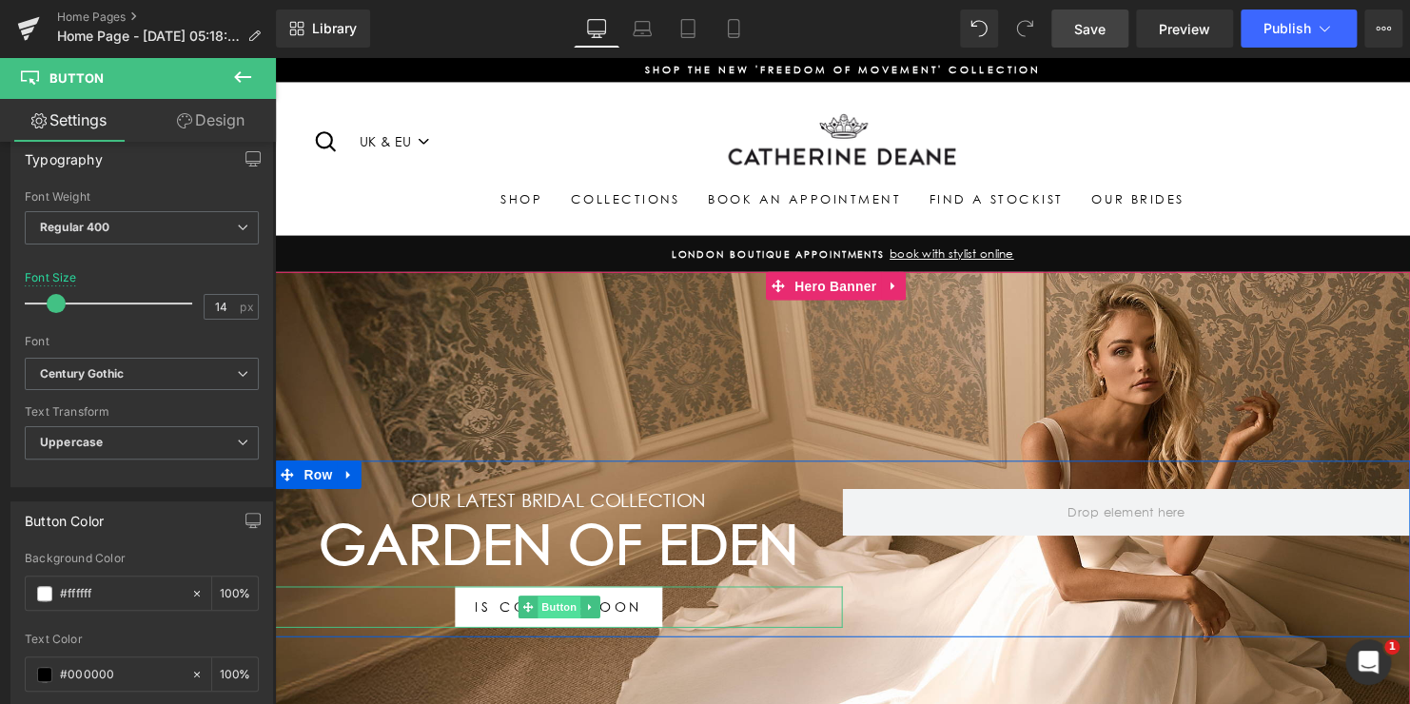
click at [559, 612] on span "Button" at bounding box center [563, 614] width 44 height 23
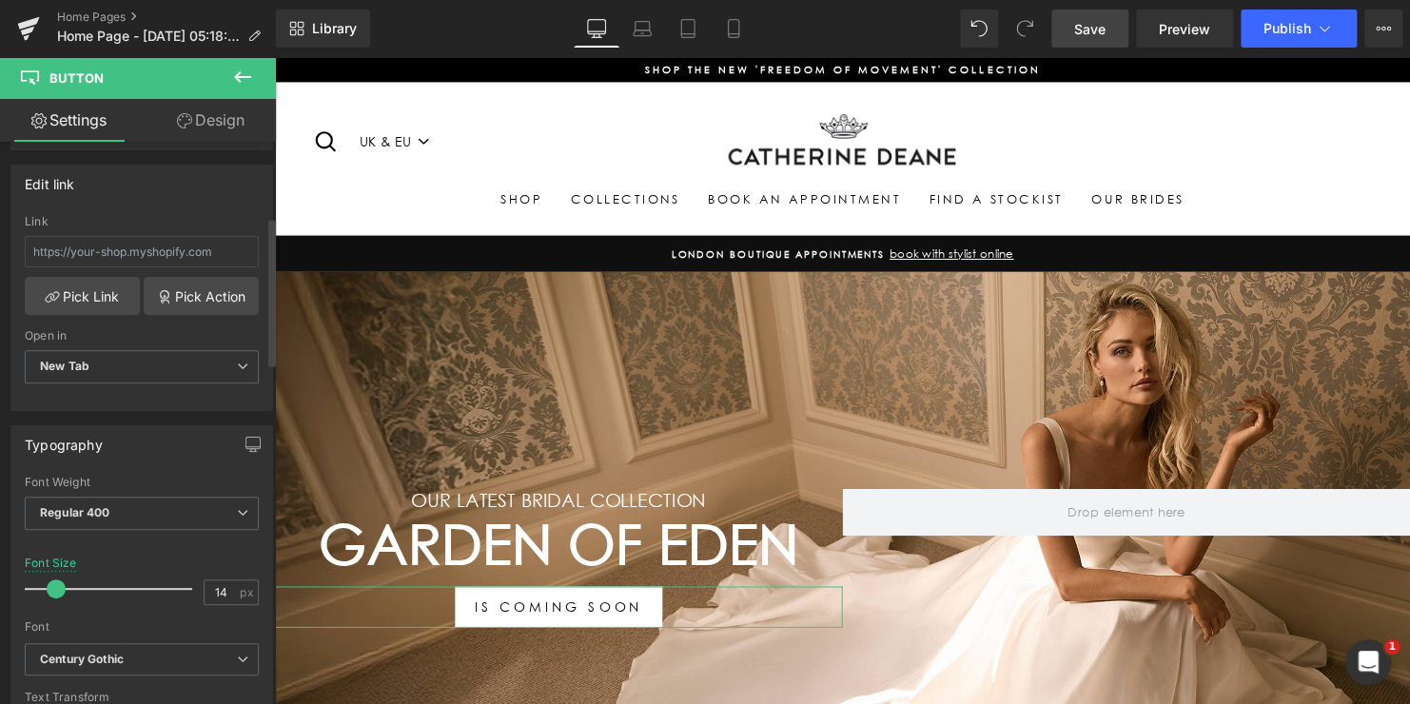
scroll to position [0, 0]
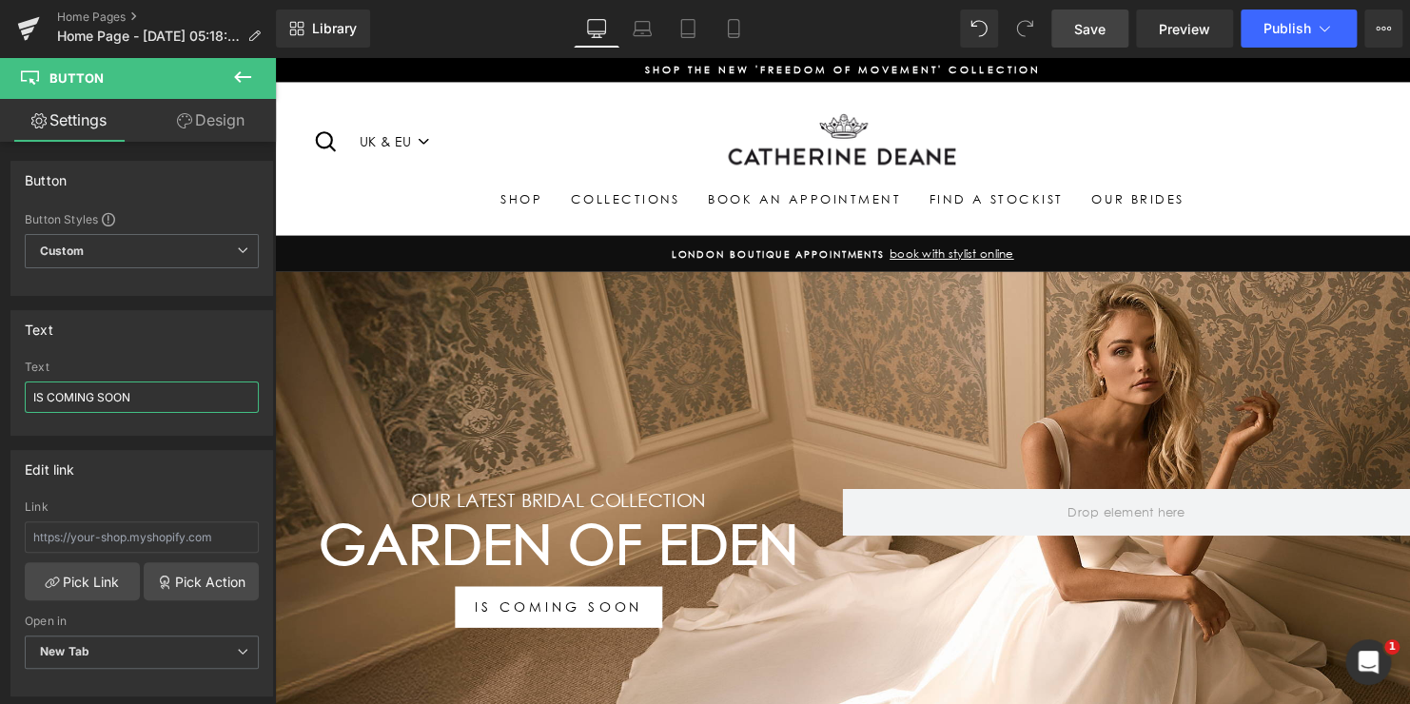
drag, startPoint x: 145, startPoint y: 394, endPoint x: -49, endPoint y: 377, distance: 193.9
click at [0, 377] on html "Button You are previewing how the will restyle your page. You can not edit Elem…" at bounding box center [705, 352] width 1410 height 704
type input "sign up for more"
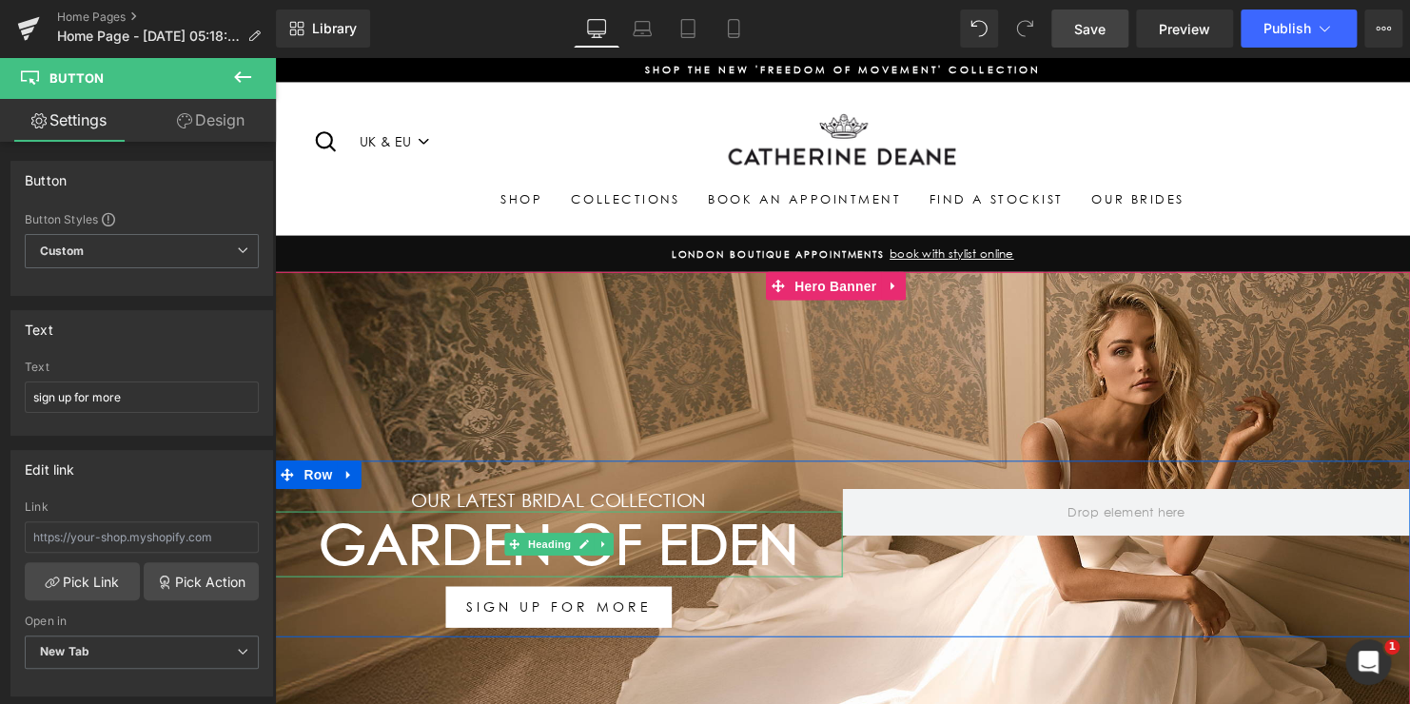
click at [749, 544] on h1 "Garden Of Eden" at bounding box center [563, 552] width 576 height 67
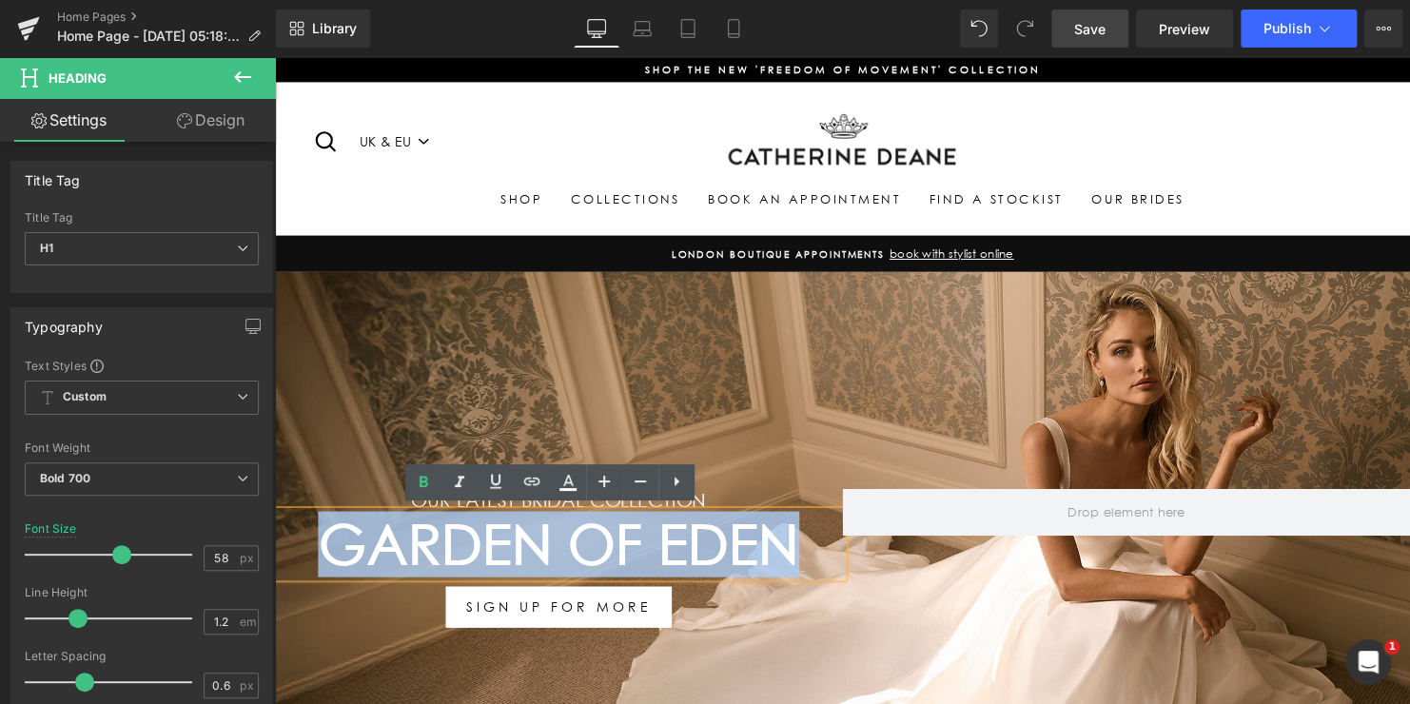
drag, startPoint x: 788, startPoint y: 548, endPoint x: 325, endPoint y: 522, distance: 463.1
click at [325, 522] on h1 "Garden Of Eden" at bounding box center [563, 552] width 576 height 67
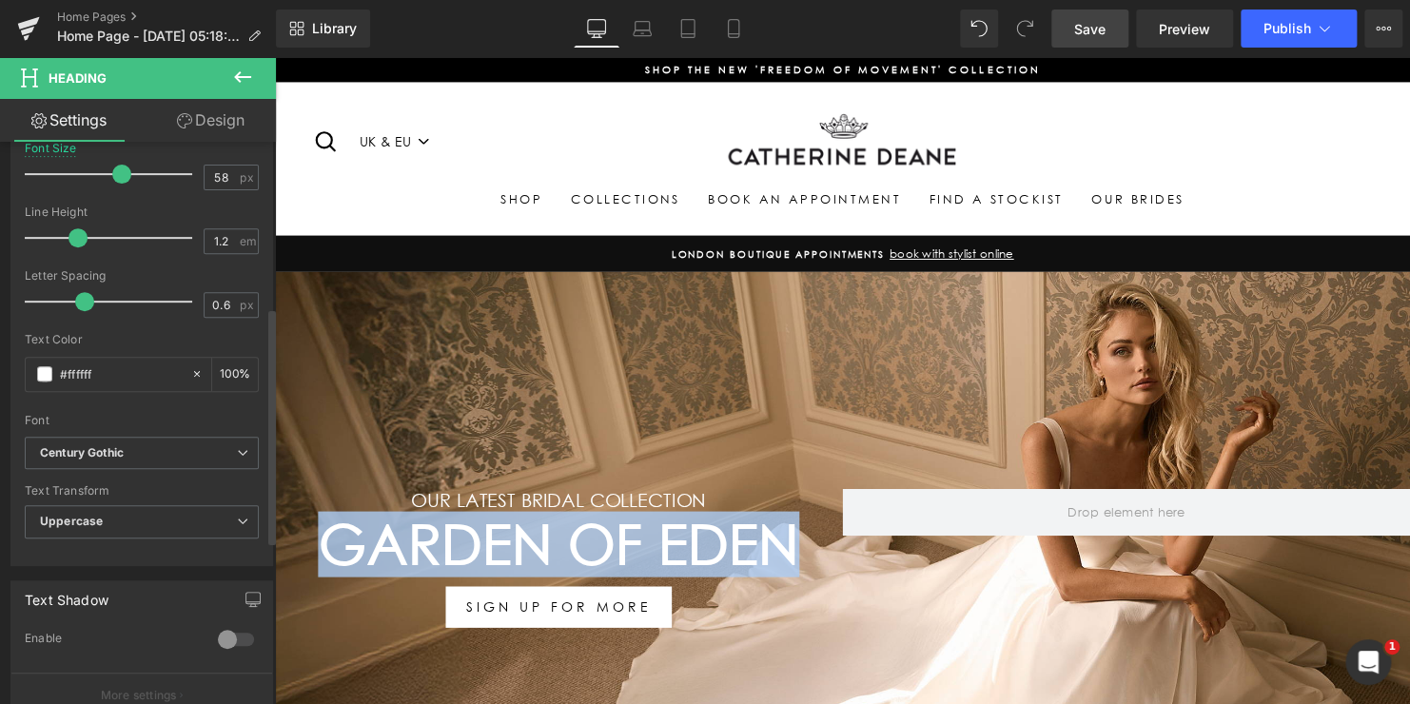
scroll to position [476, 0]
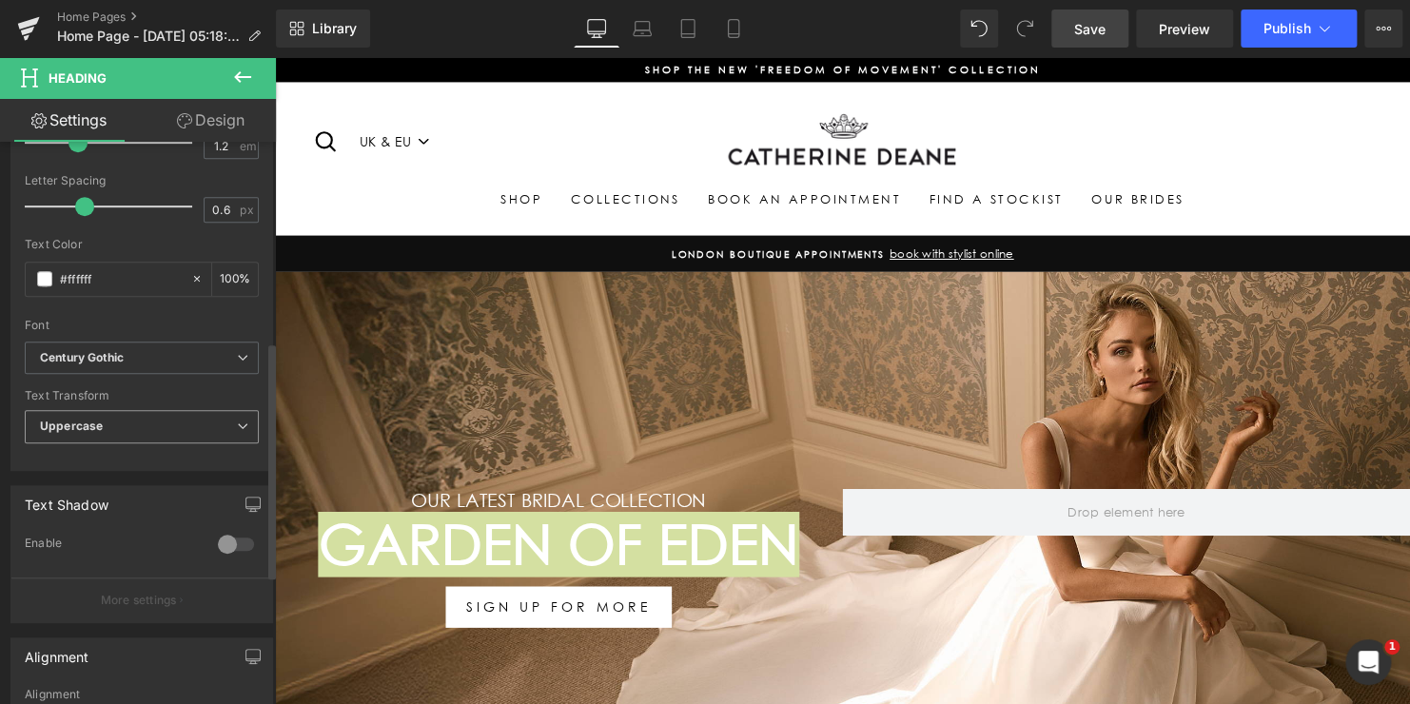
click at [102, 425] on span "Uppercase" at bounding box center [142, 426] width 234 height 33
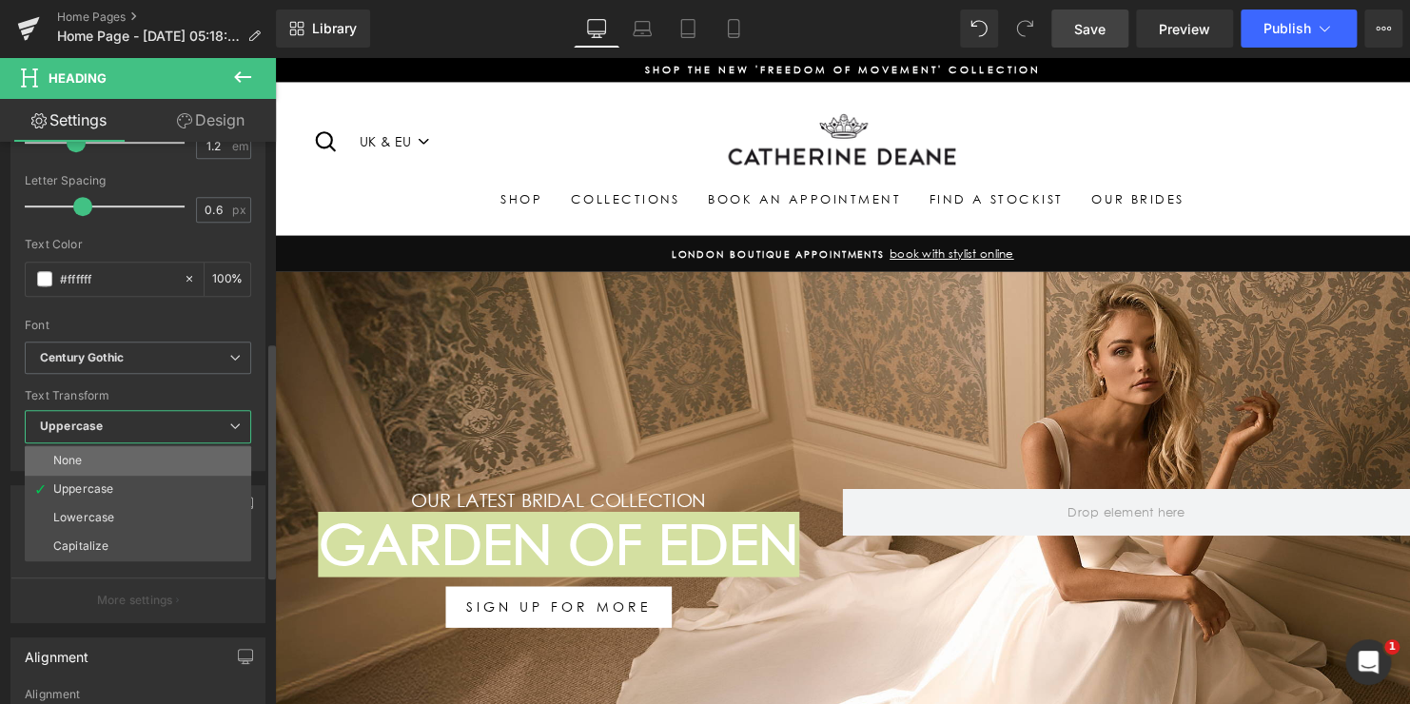
click at [102, 459] on li "None" at bounding box center [138, 460] width 226 height 29
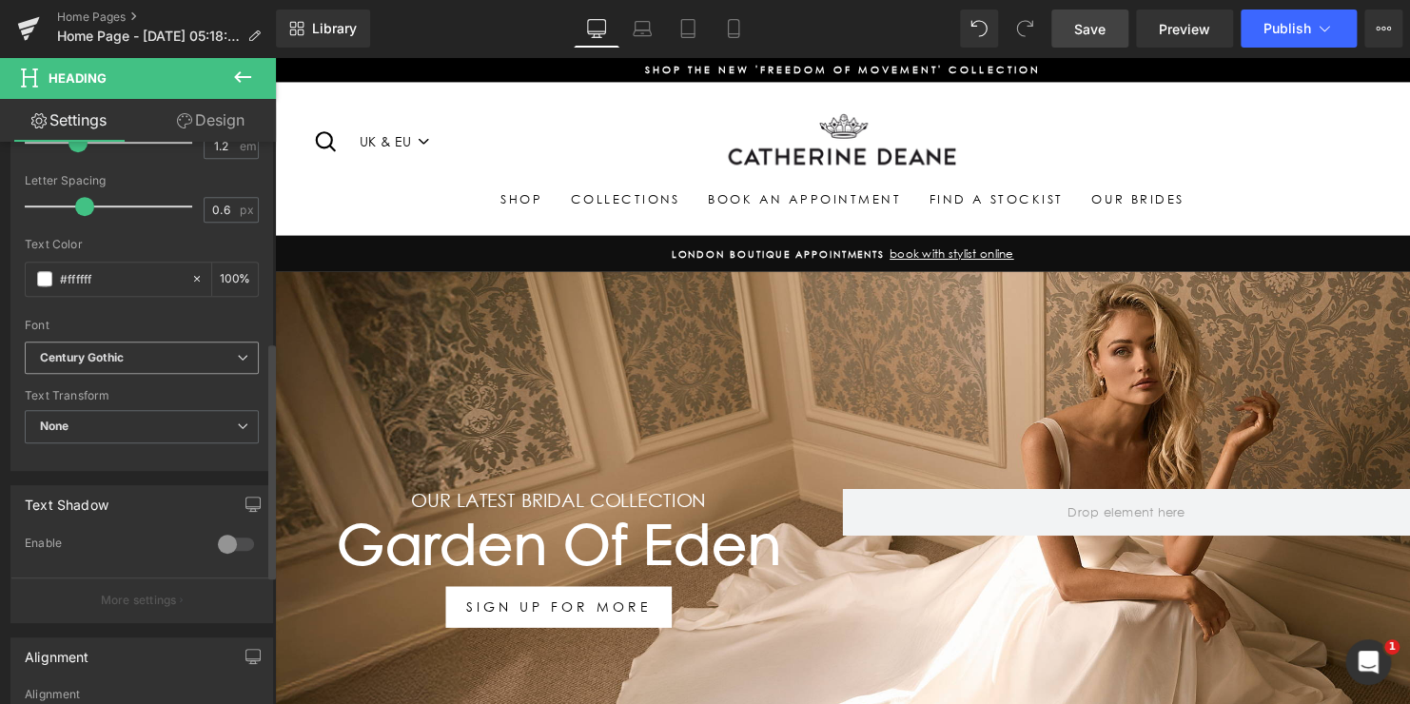
click at [93, 362] on icon "Century Gothic" at bounding box center [82, 358] width 84 height 16
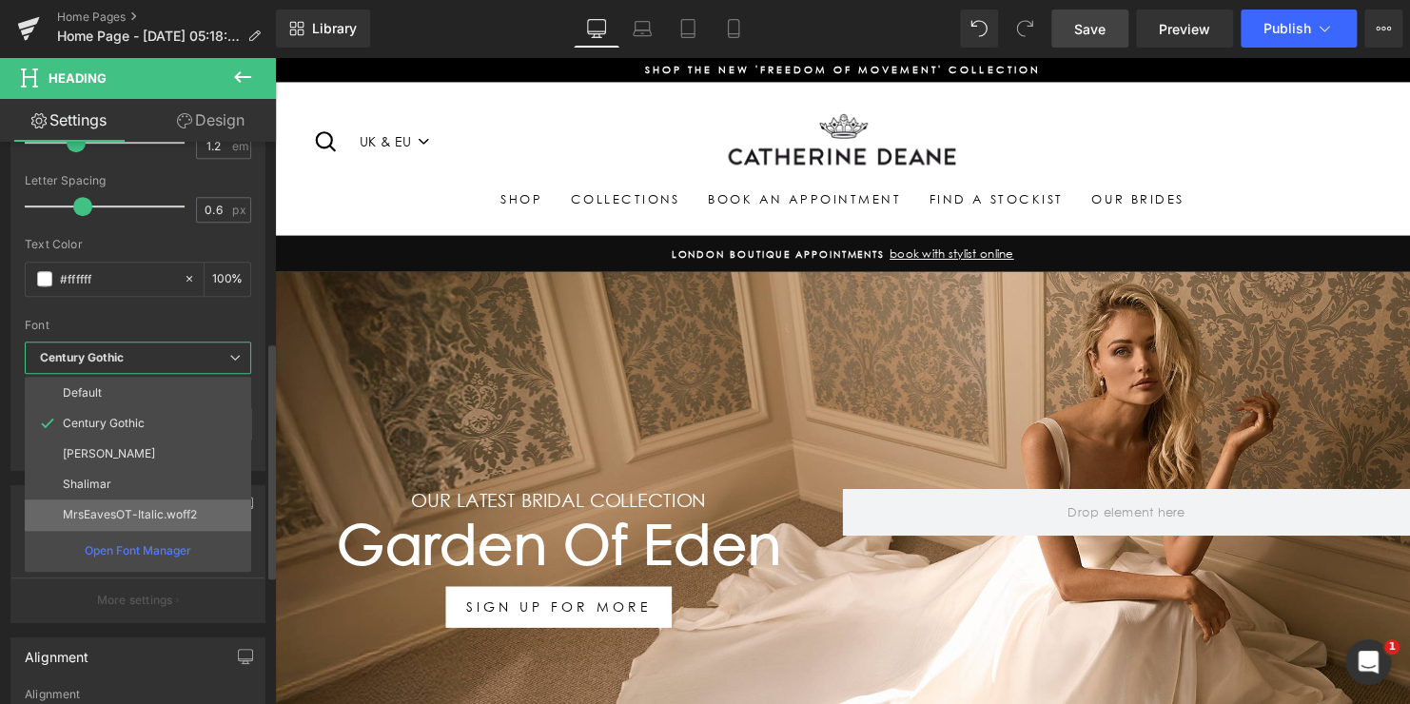
click at [104, 508] on p "MrsEavesOT-Italic.woff2" at bounding box center [130, 514] width 134 height 13
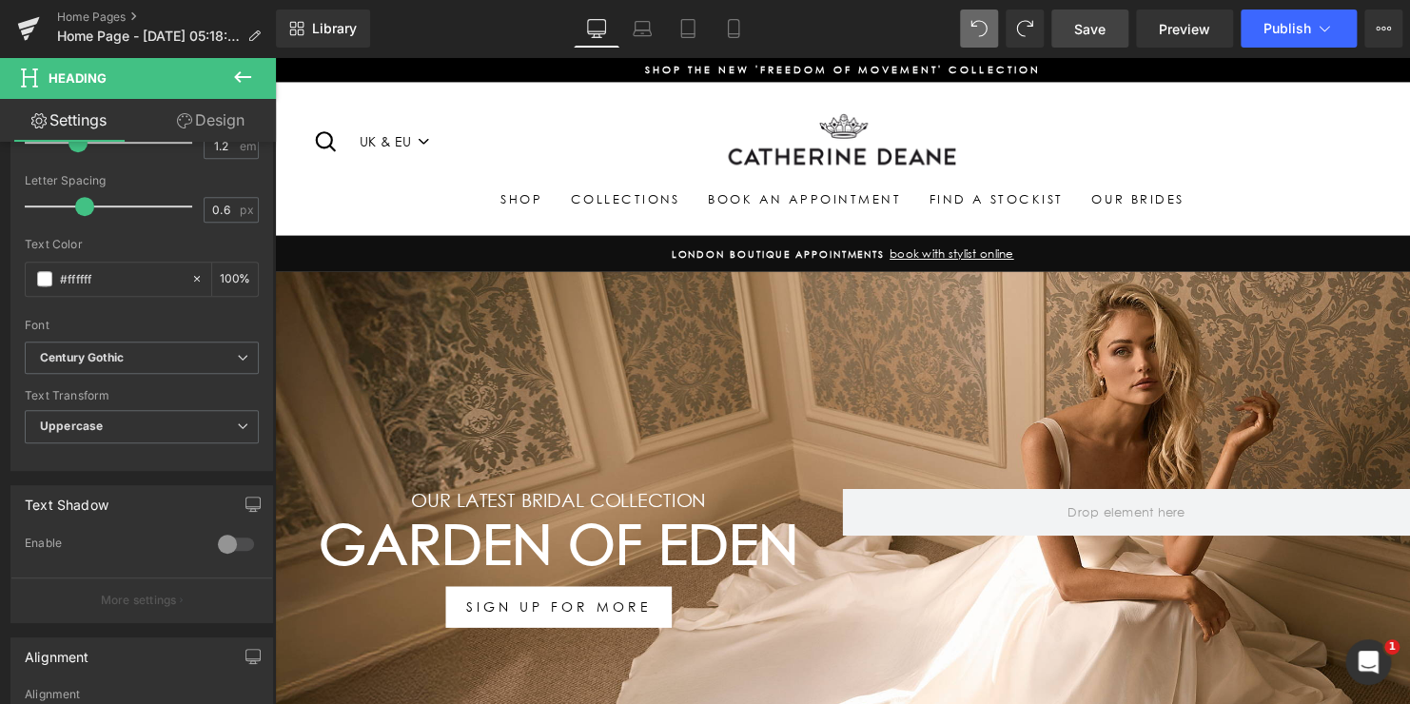
click at [1088, 27] on span "Save" at bounding box center [1089, 29] width 31 height 20
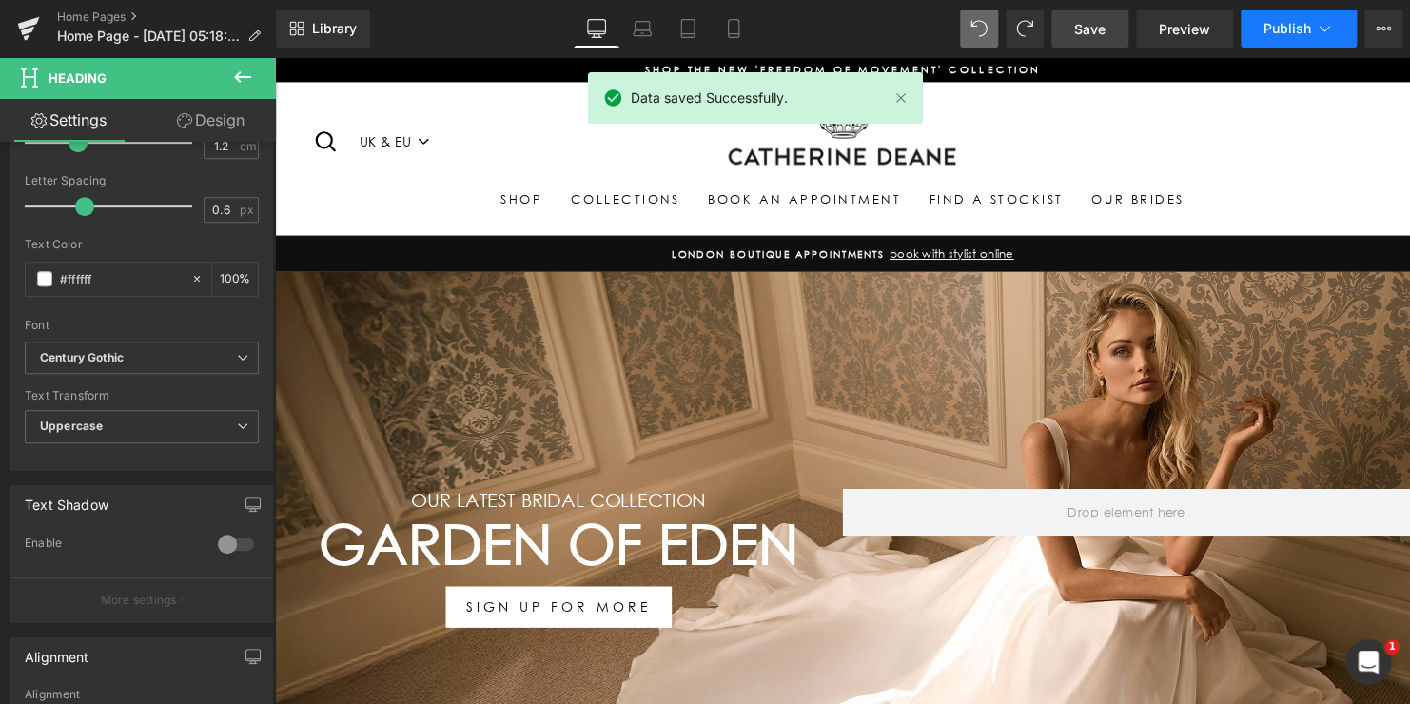
click at [1274, 22] on span "Publish" at bounding box center [1287, 28] width 48 height 15
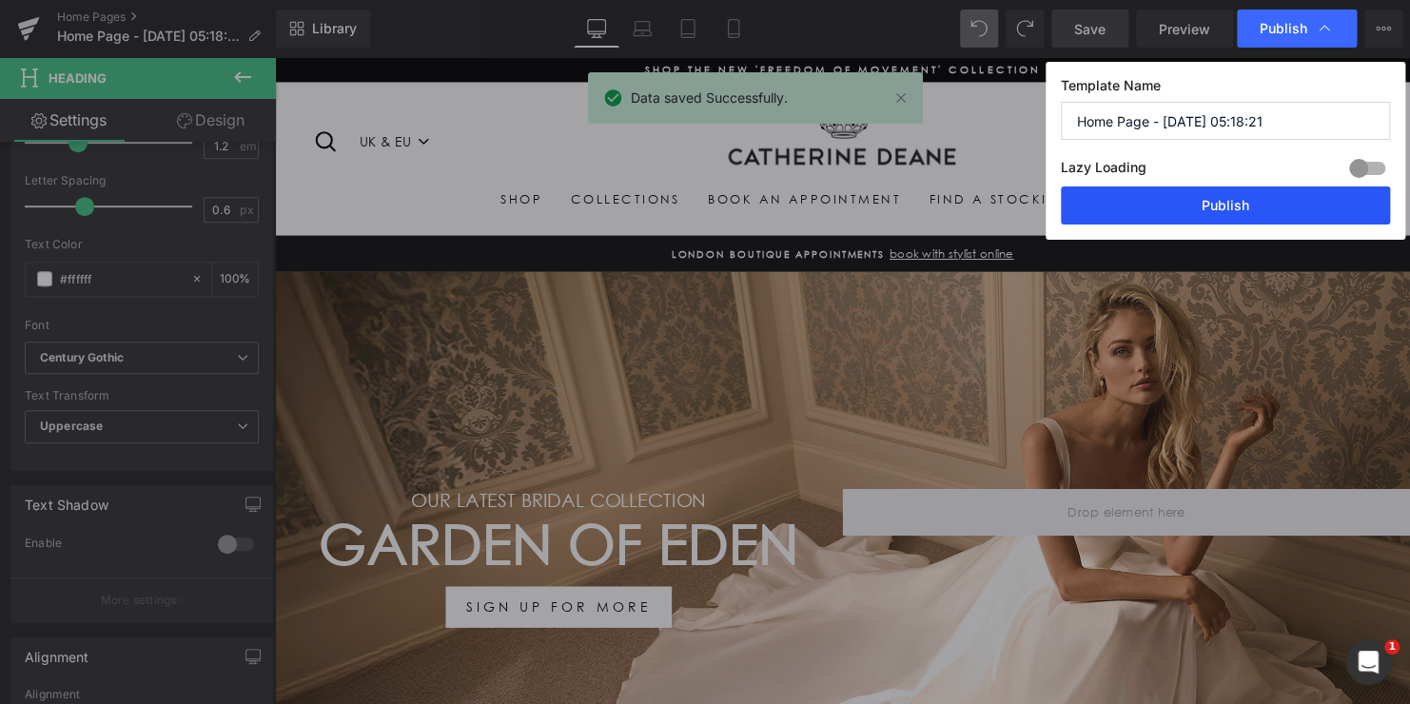
click at [1203, 209] on button "Publish" at bounding box center [1225, 205] width 329 height 38
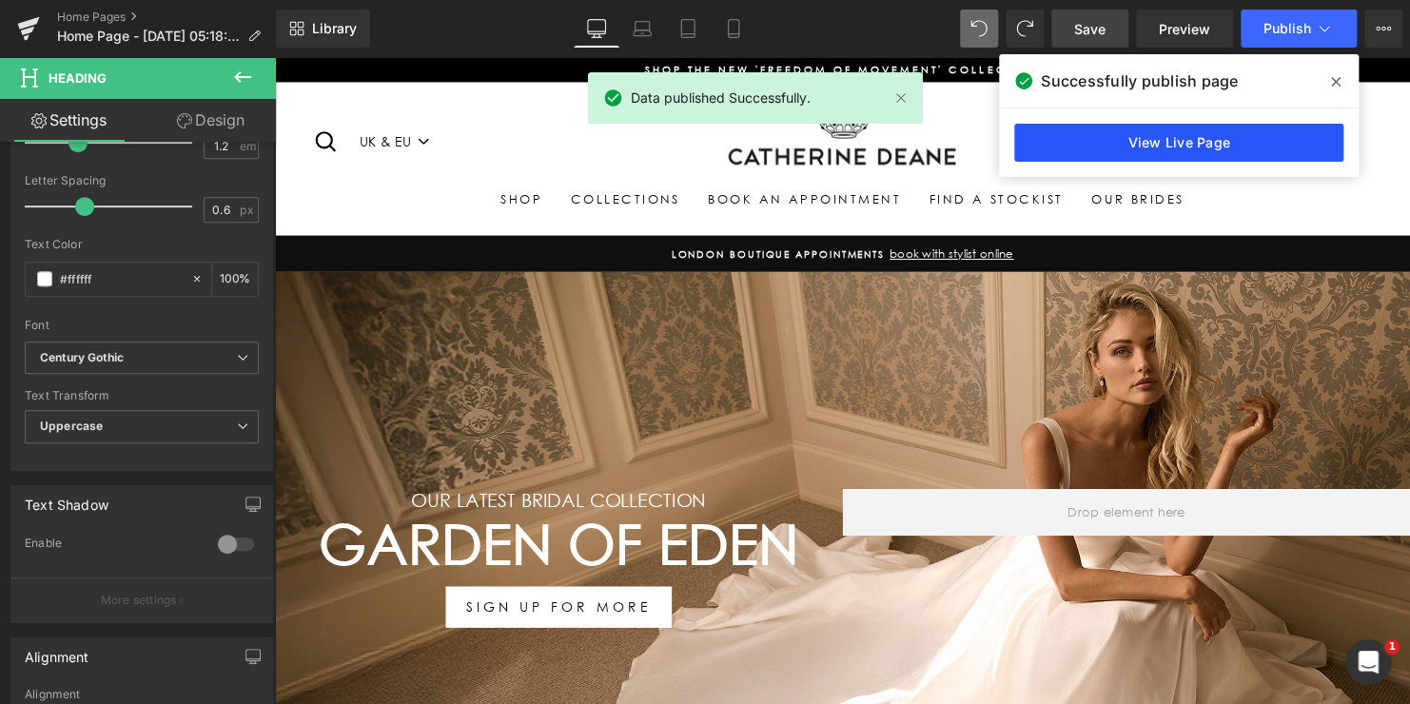
click at [1224, 127] on link "View Live Page" at bounding box center [1178, 143] width 329 height 38
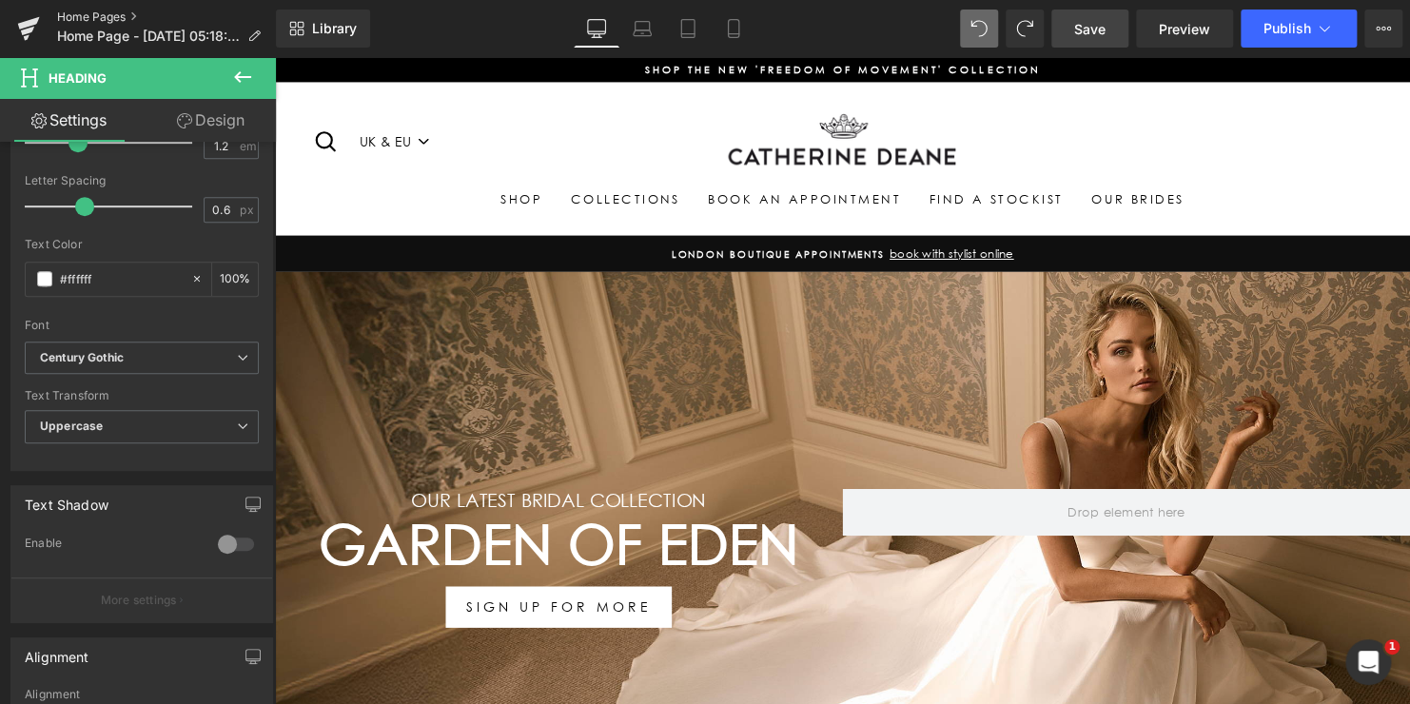
click at [120, 16] on link "Home Pages" at bounding box center [166, 17] width 219 height 15
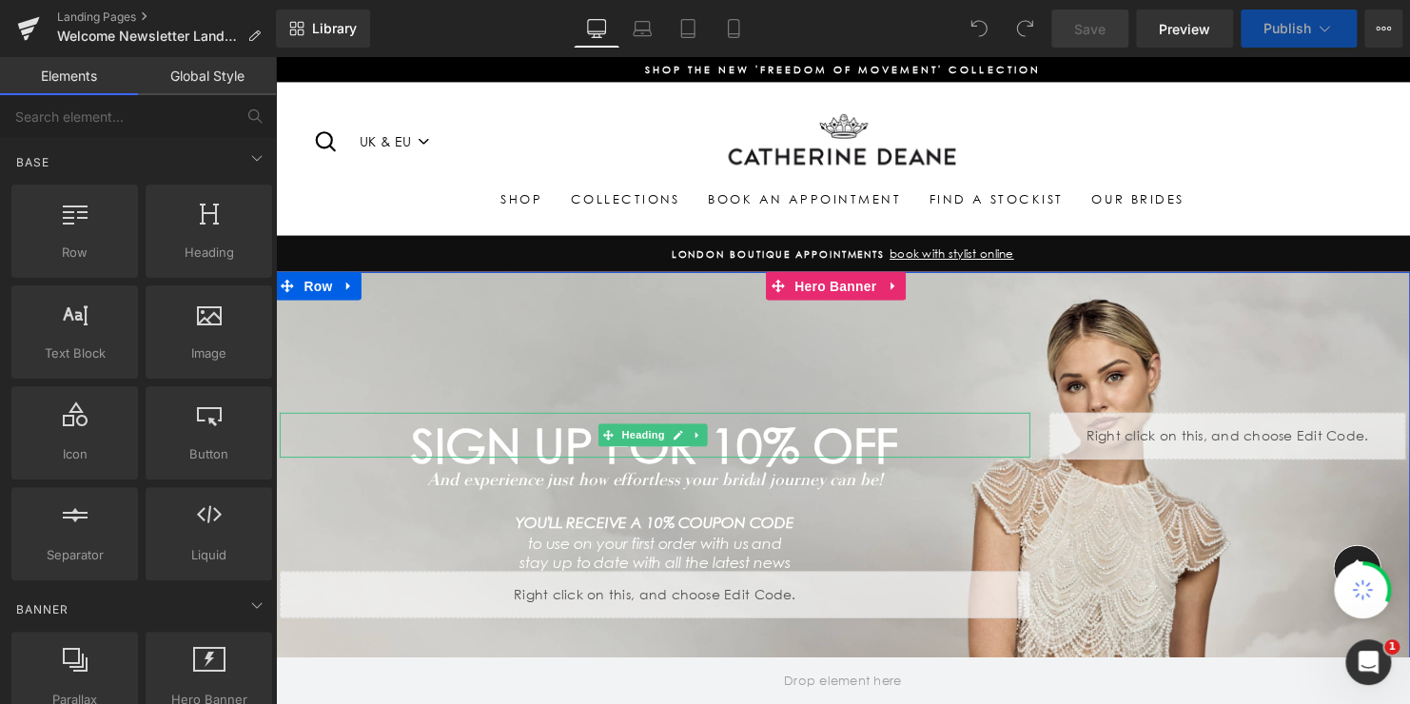
click at [899, 452] on h1 "SIGN UP FOR 10% OFF" at bounding box center [660, 452] width 760 height 24
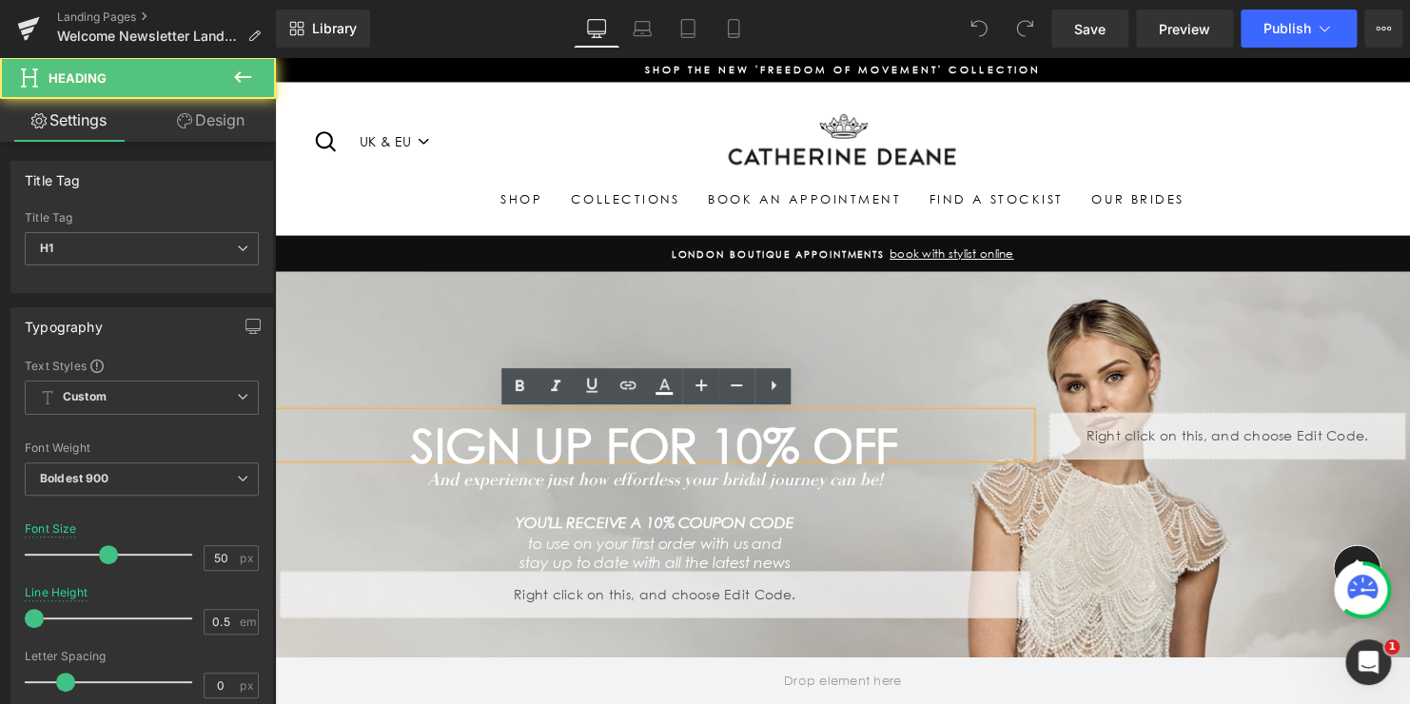
click at [891, 450] on h1 "SIGN UP FOR 10% OFF" at bounding box center [660, 452] width 760 height 24
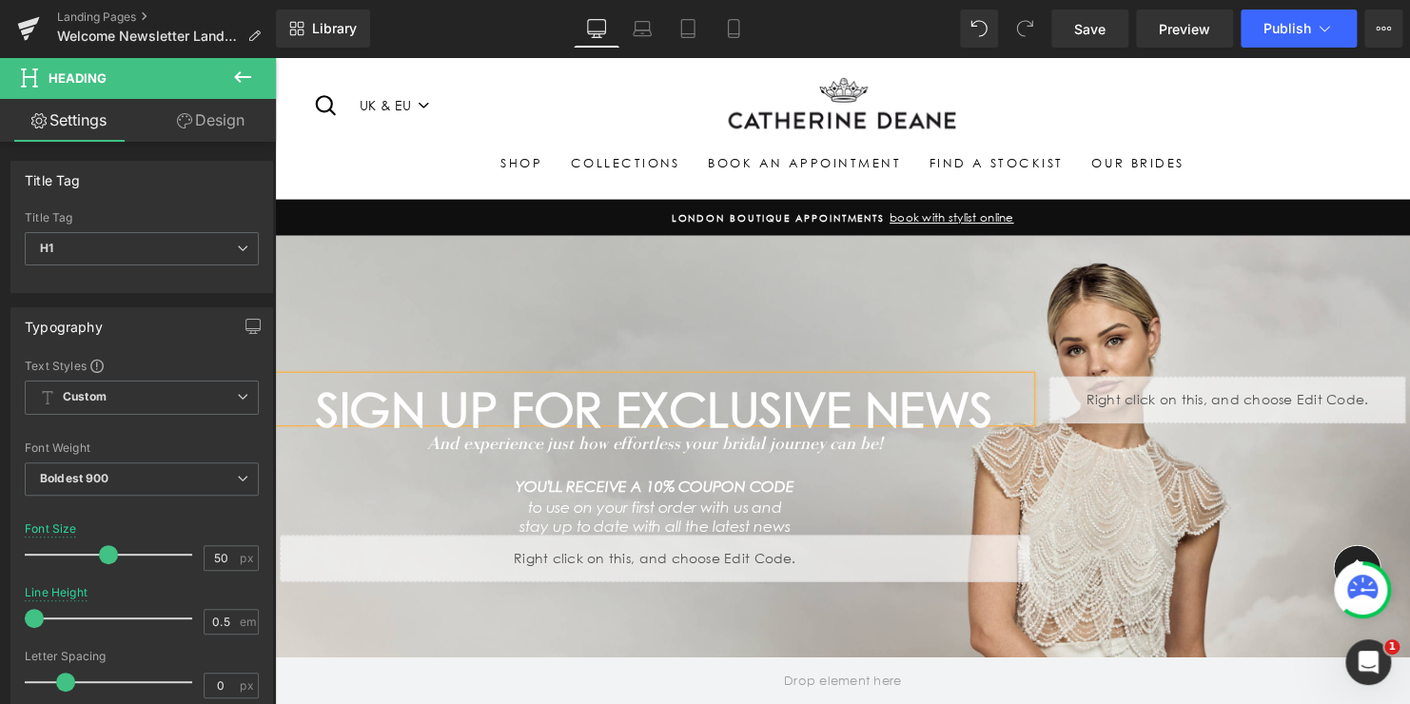
scroll to position [95, 0]
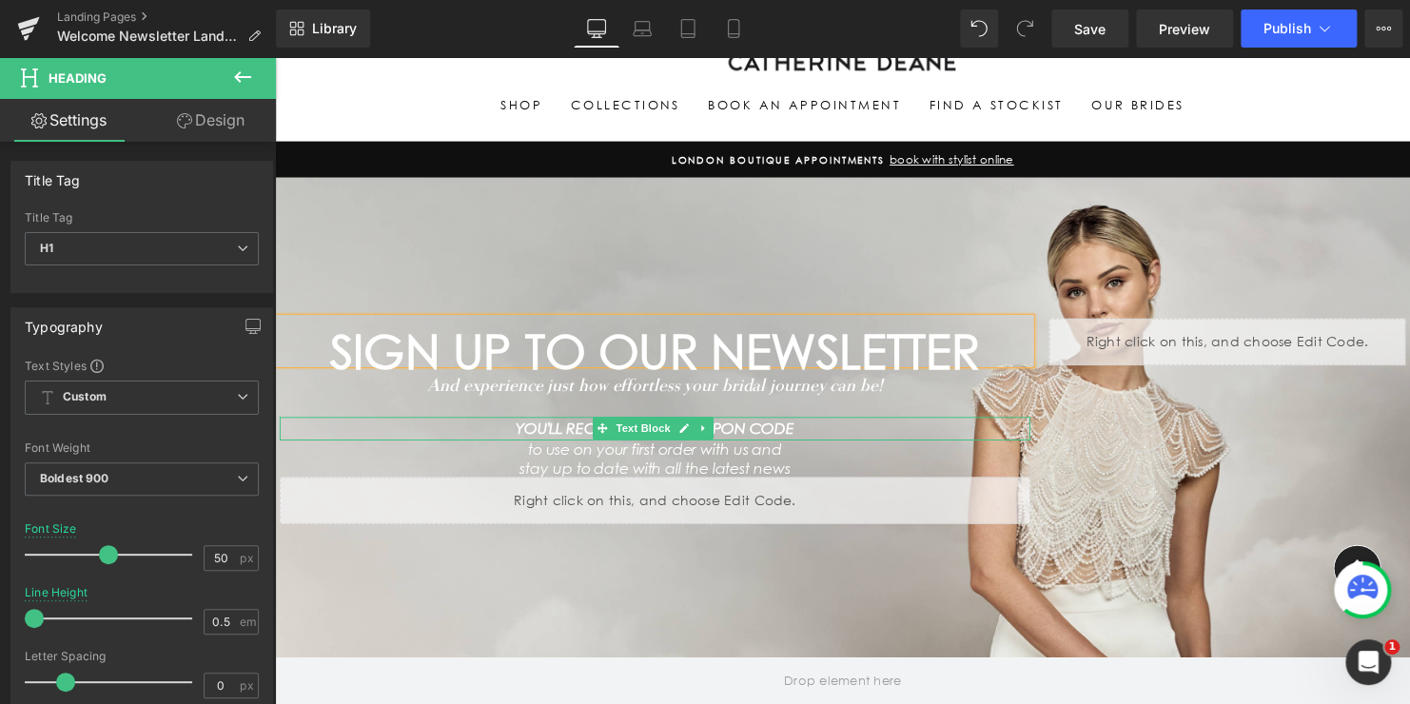
click at [788, 434] on icon "YOU'LL RECEIVE A 10% COUPON CODE" at bounding box center [660, 434] width 283 height 18
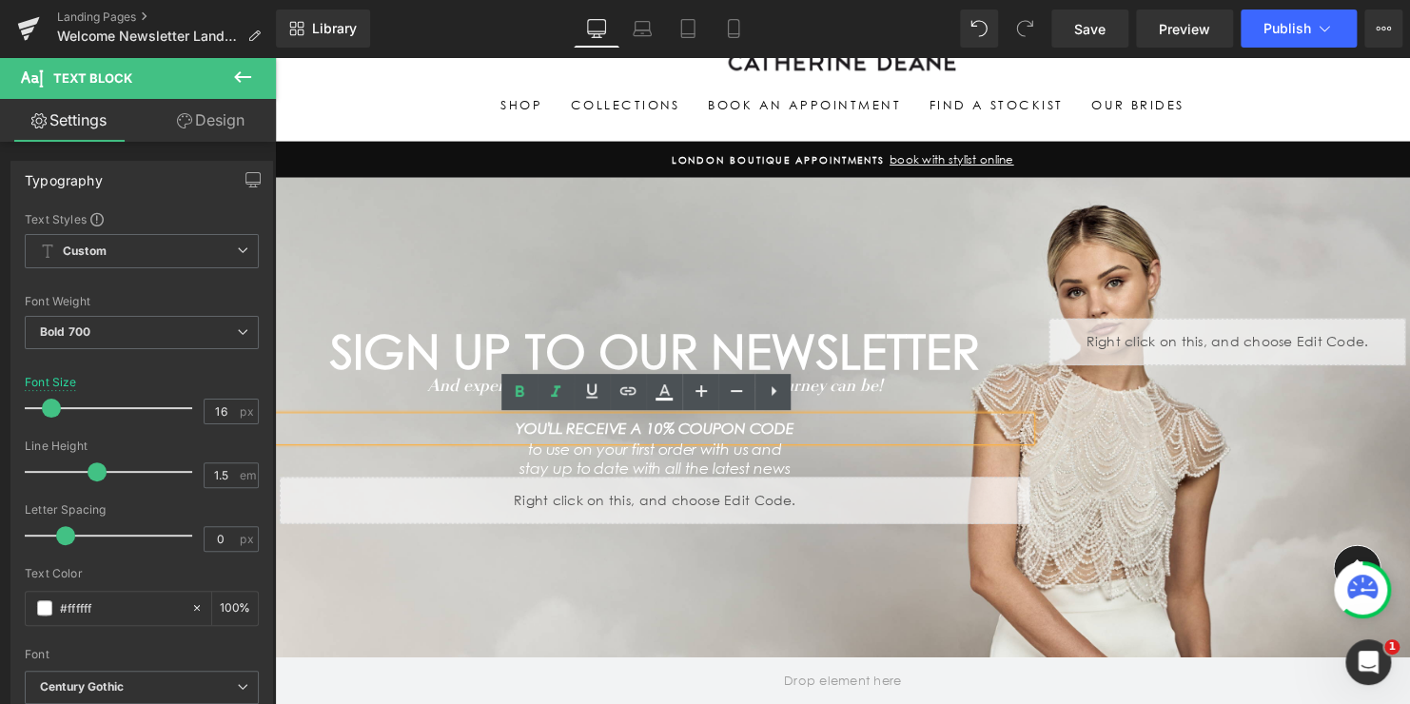
click at [726, 433] on icon "YOU'LL RECEIVE A 10% COUPON CODE" at bounding box center [660, 434] width 283 height 18
drag, startPoint x: 801, startPoint y: 434, endPoint x: 514, endPoint y: 422, distance: 287.5
click at [514, 422] on p "YOU'LL RECEIVE A 10% COUPON CODE" at bounding box center [660, 434] width 761 height 24
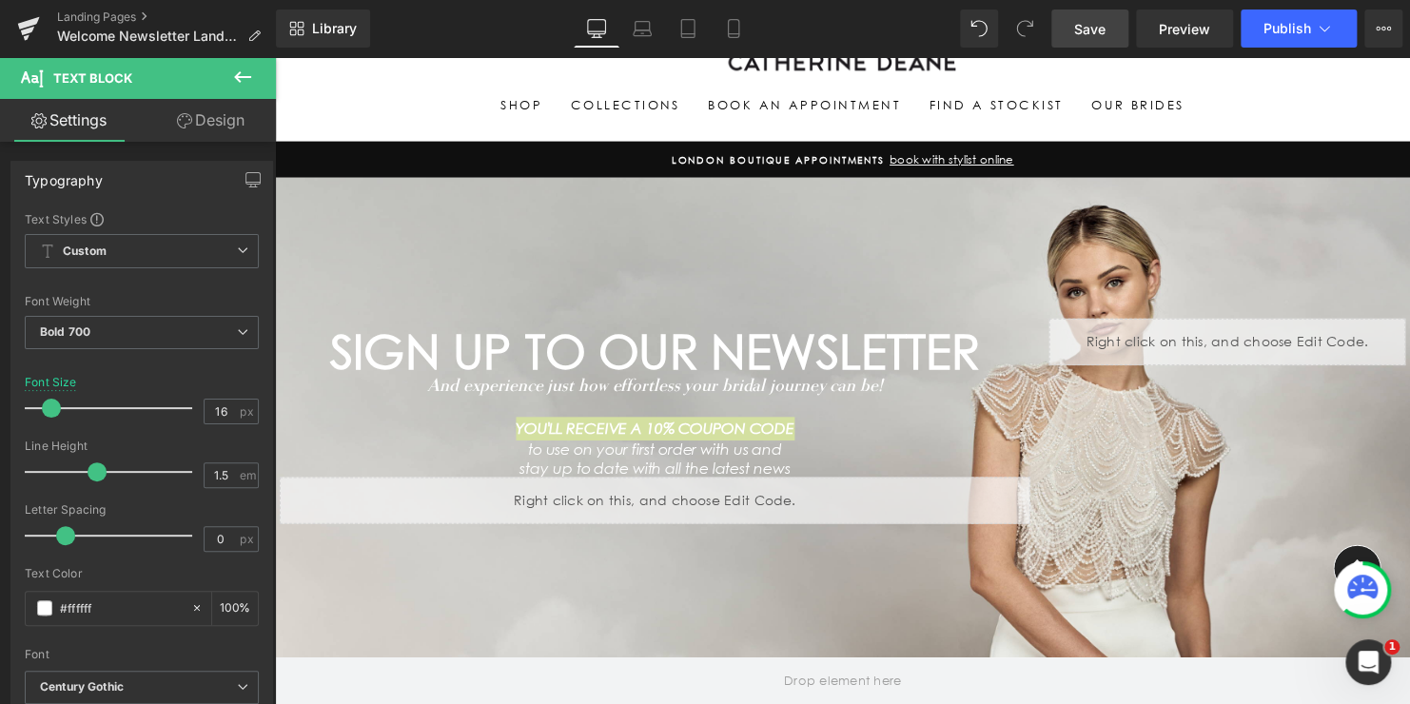
click at [1096, 29] on span "Save" at bounding box center [1089, 29] width 31 height 20
click at [1285, 79] on div "Search UK & EU [GEOGRAPHIC_DATA] Site navigation Search" at bounding box center [850, 48] width 1075 height 83
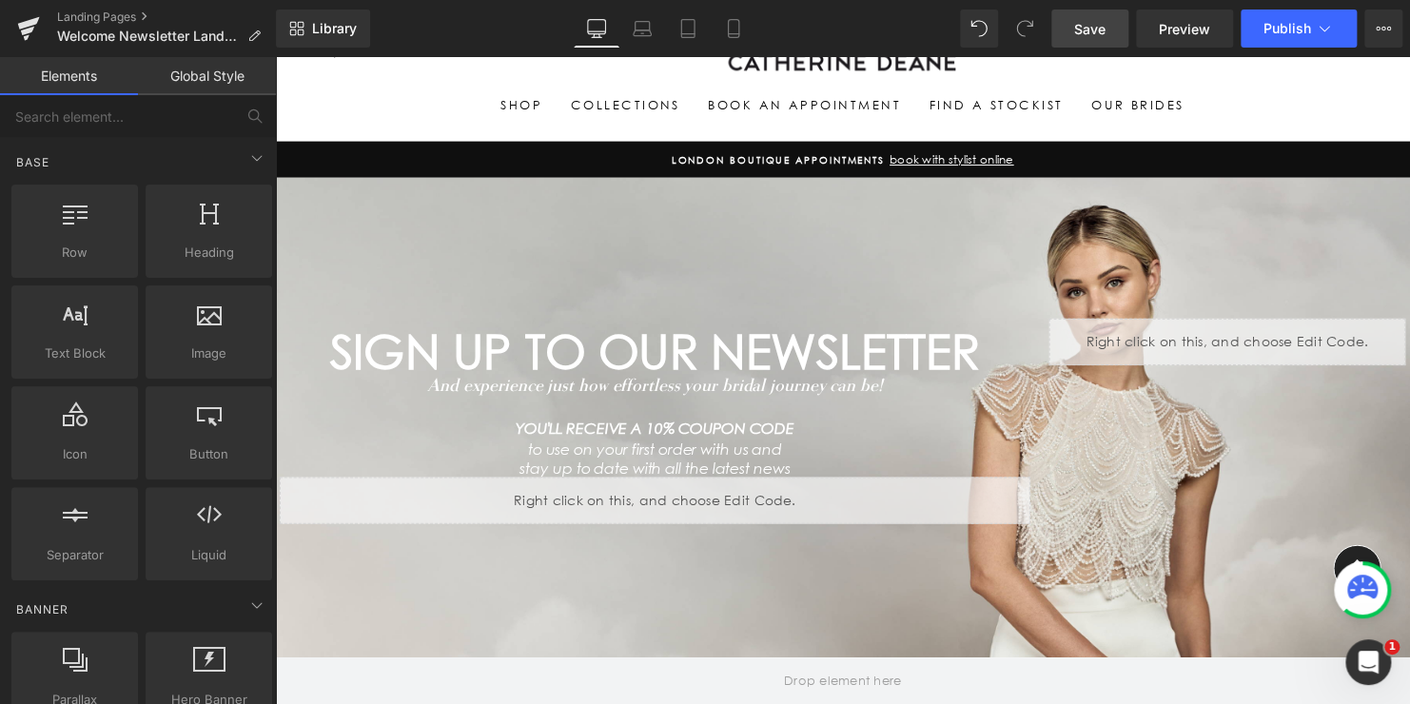
click at [1086, 32] on span "Save" at bounding box center [1089, 29] width 31 height 20
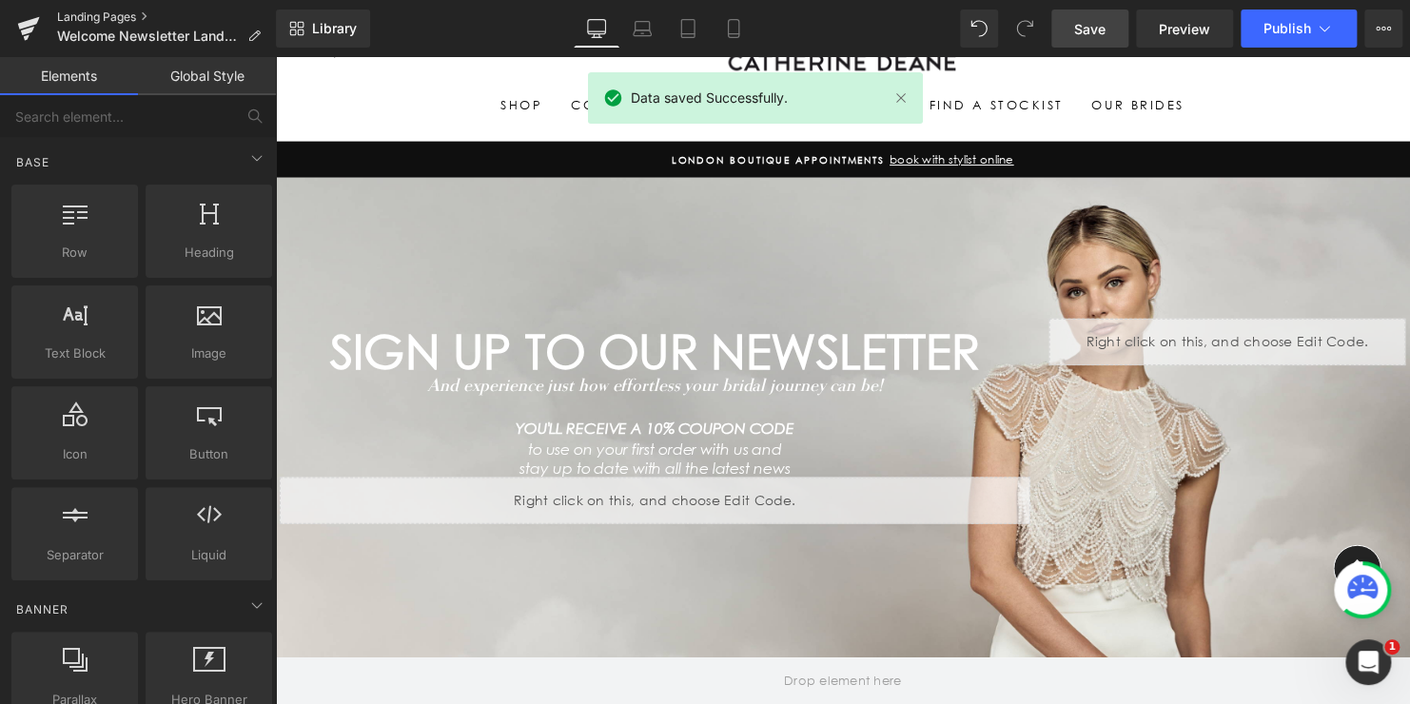
click at [90, 21] on link "Landing Pages" at bounding box center [166, 17] width 219 height 15
